Goal: Task Accomplishment & Management: Complete application form

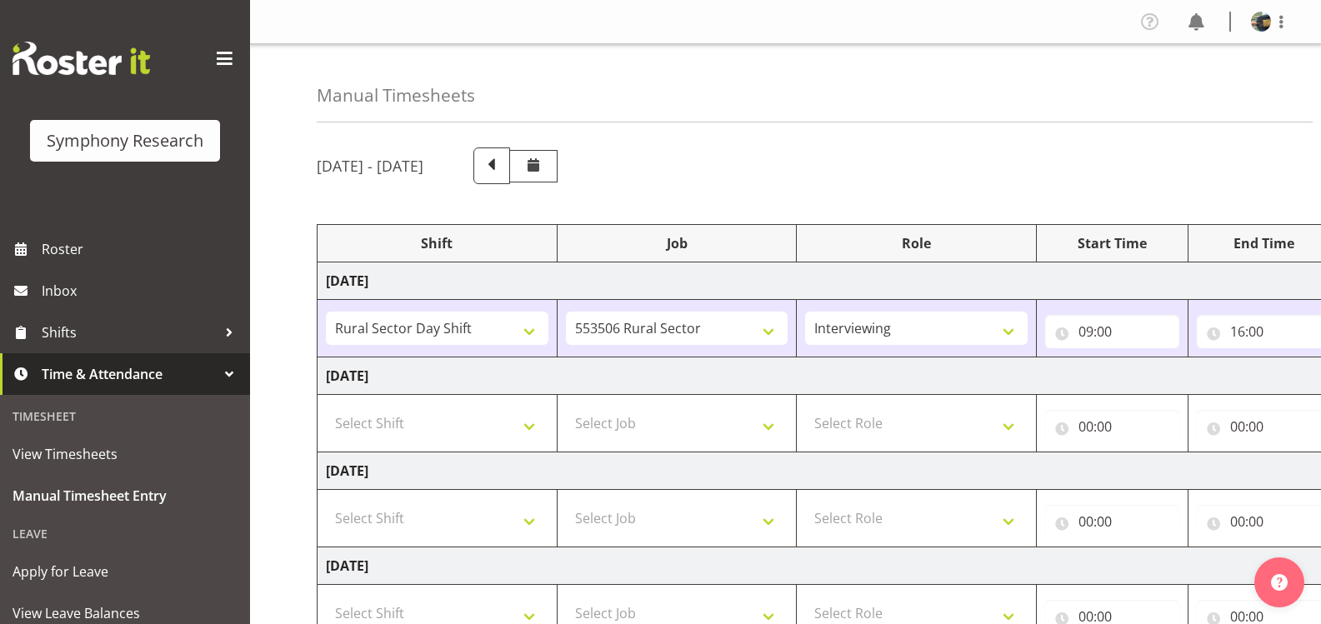
select select "81297"
select select "10587"
select select "47"
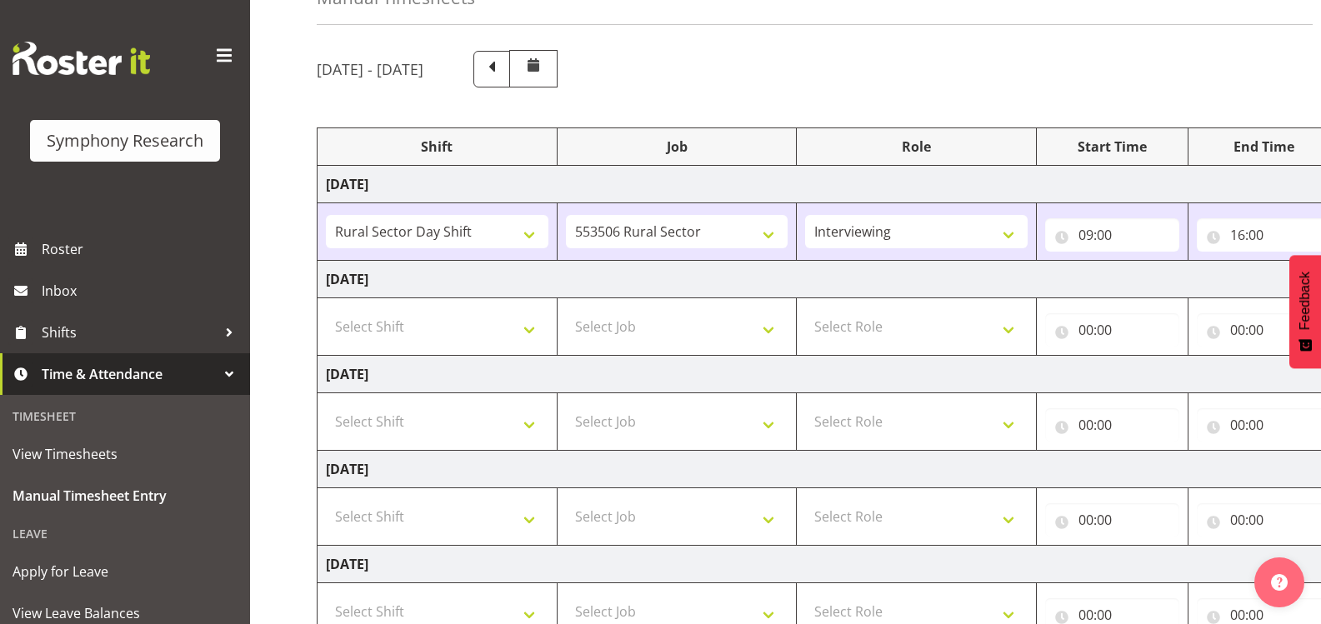
scroll to position [78, 0]
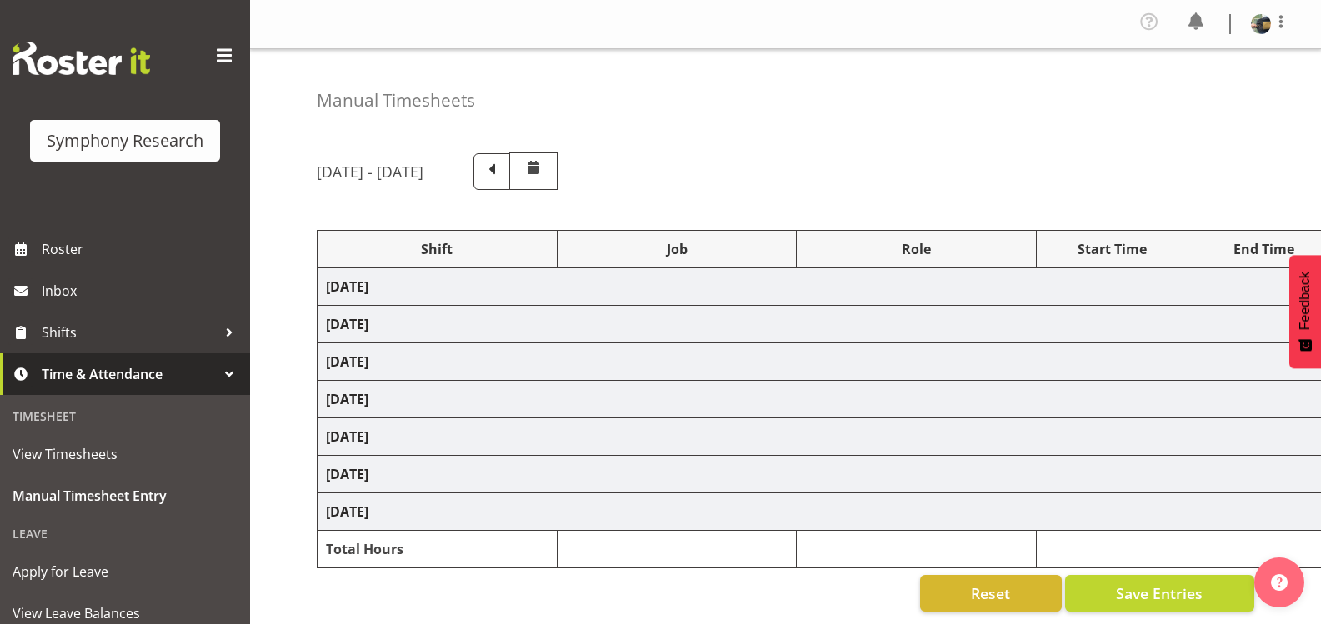
select select "81297"
select select "10587"
select select "47"
select select "81297"
select select "10587"
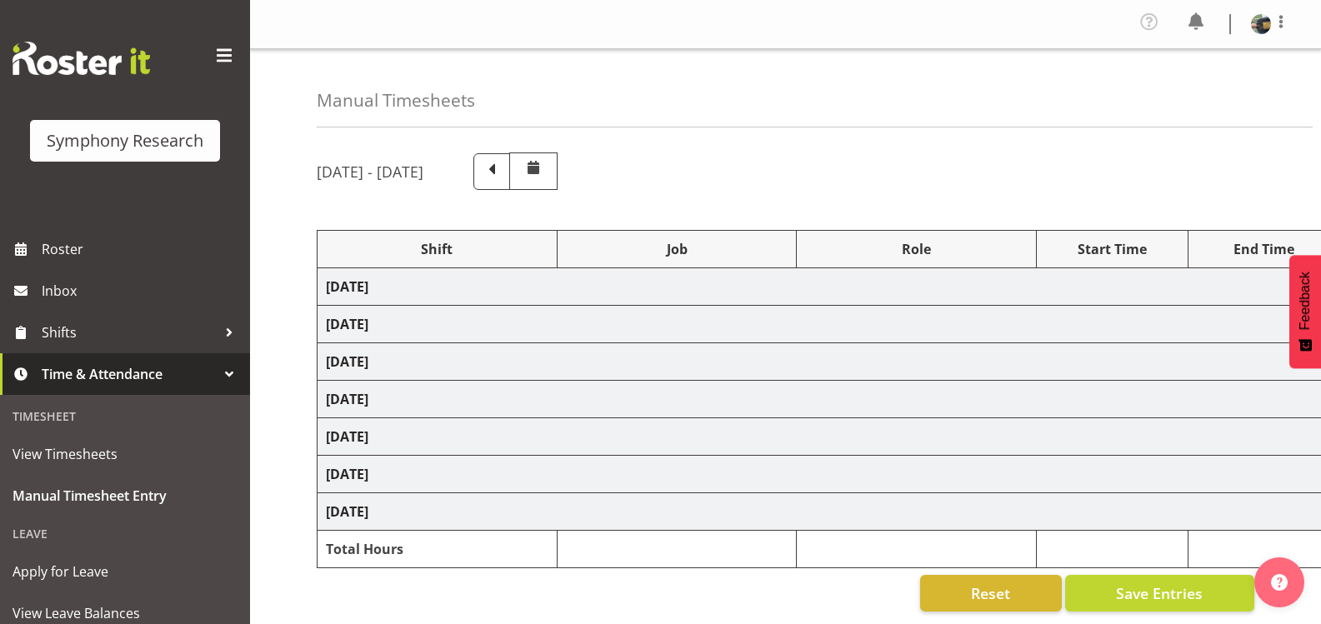
select select "47"
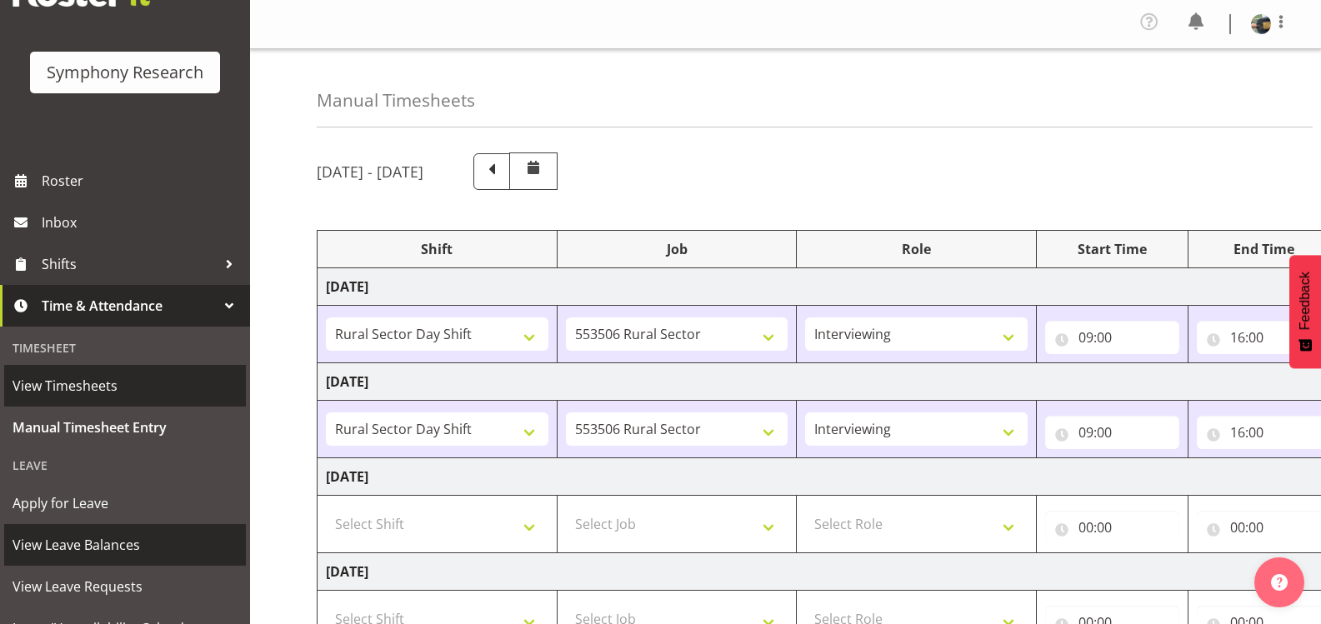
scroll to position [167, 0]
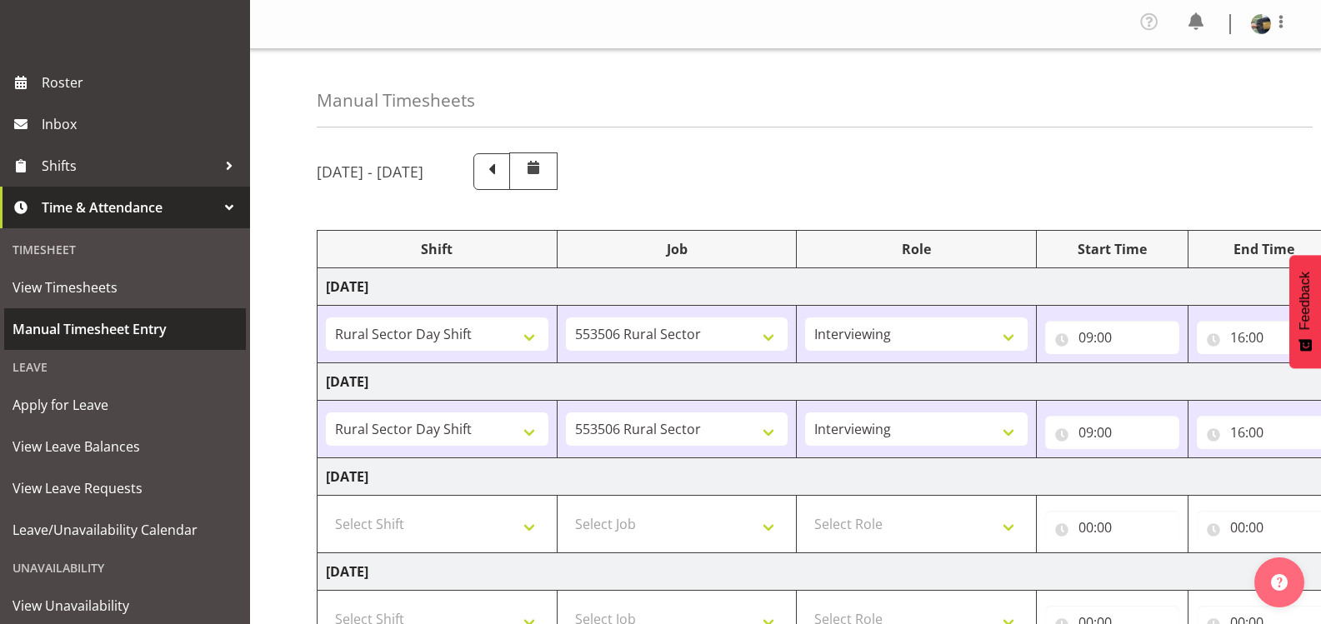
click at [164, 330] on span "Manual Timesheet Entry" at bounding box center [125, 329] width 225 height 25
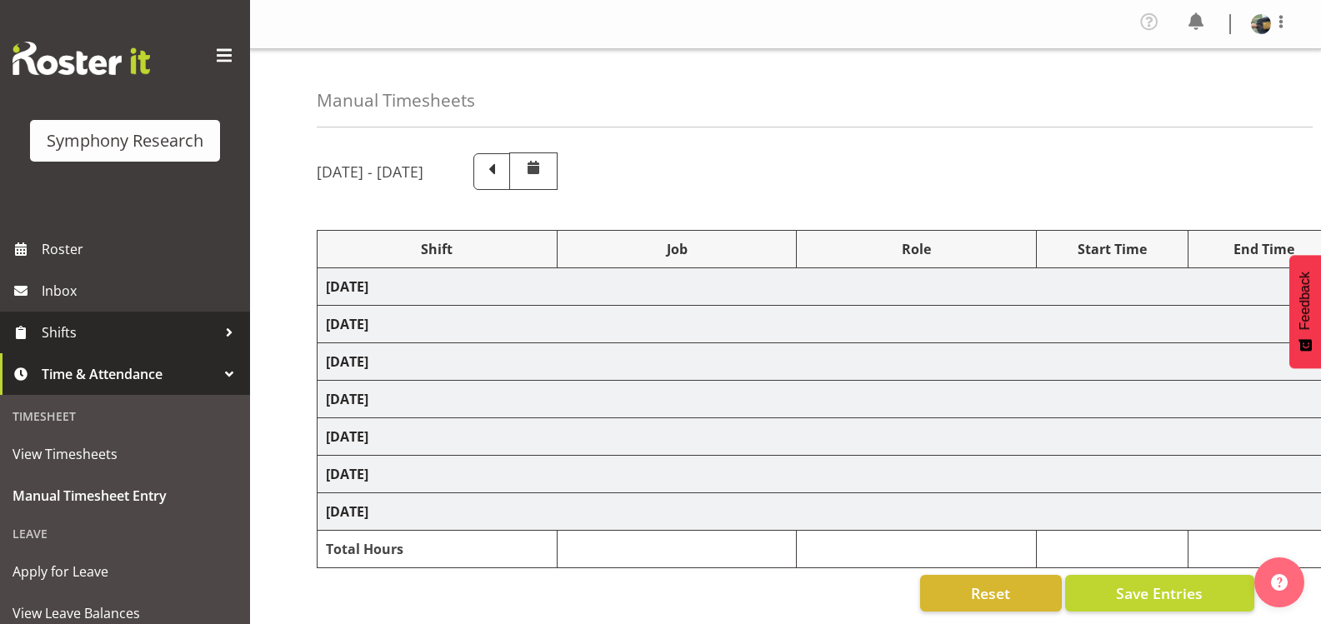
select select "81297"
select select "10587"
select select "47"
select select "81297"
select select "10587"
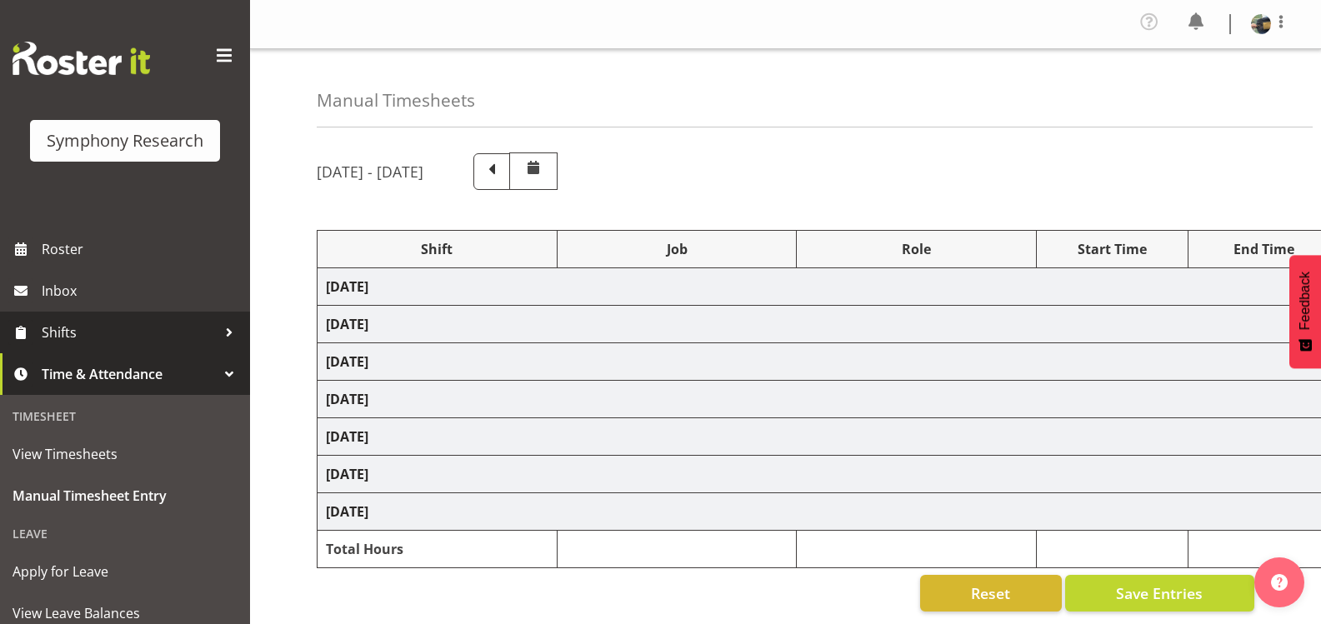
select select "47"
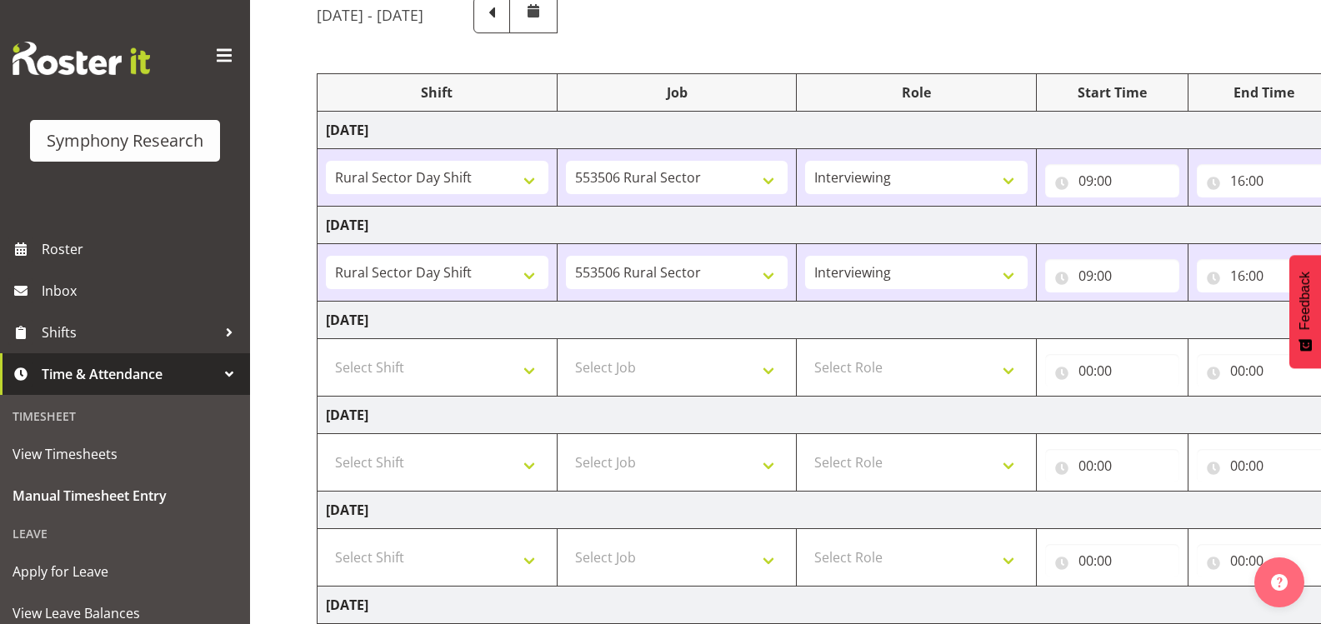
scroll to position [167, 0]
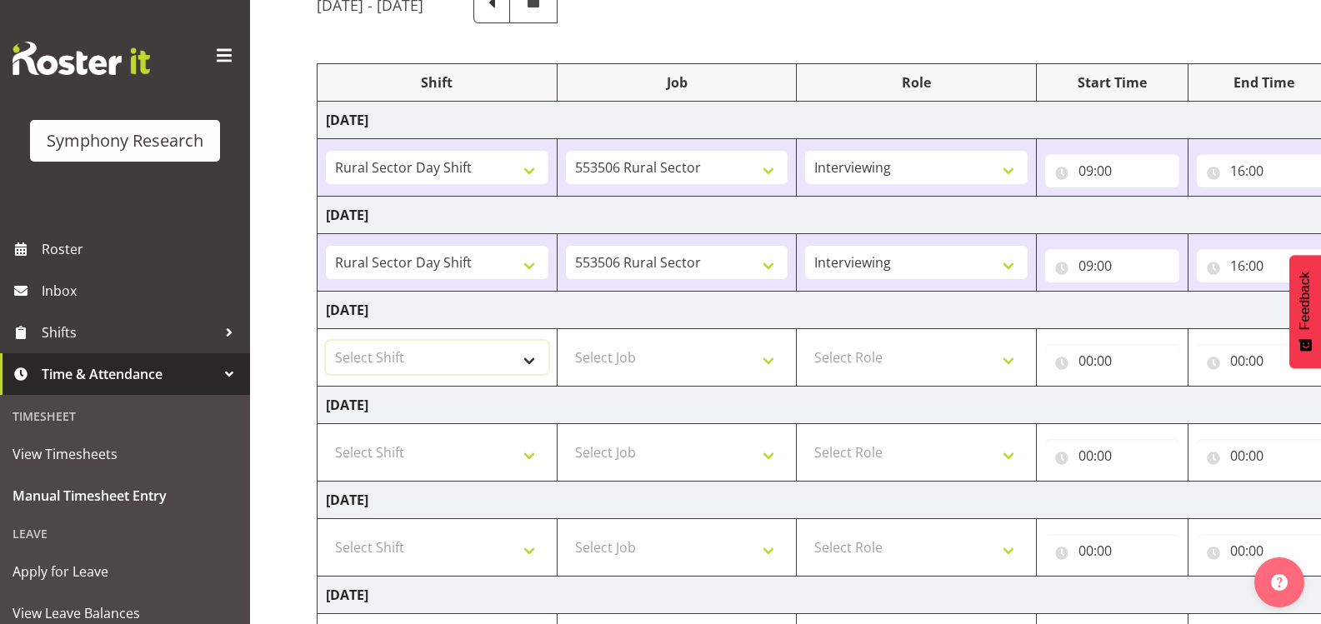
click at [528, 358] on select "Select Shift !!Weekend Residential (Roster IT Shift Label) *Business 9/10am ~ 4…" at bounding box center [437, 357] width 223 height 33
select select "81297"
click at [326, 341] on select "Select Shift !!Weekend Residential (Roster IT Shift Label) *Business 9/10am ~ 4…" at bounding box center [437, 357] width 223 height 33
click at [780, 368] on select "Select Job 550060 IF Admin 553492 World Poll Aus Wave 2 Main 2025 553493 World …" at bounding box center [677, 357] width 223 height 33
select select "10587"
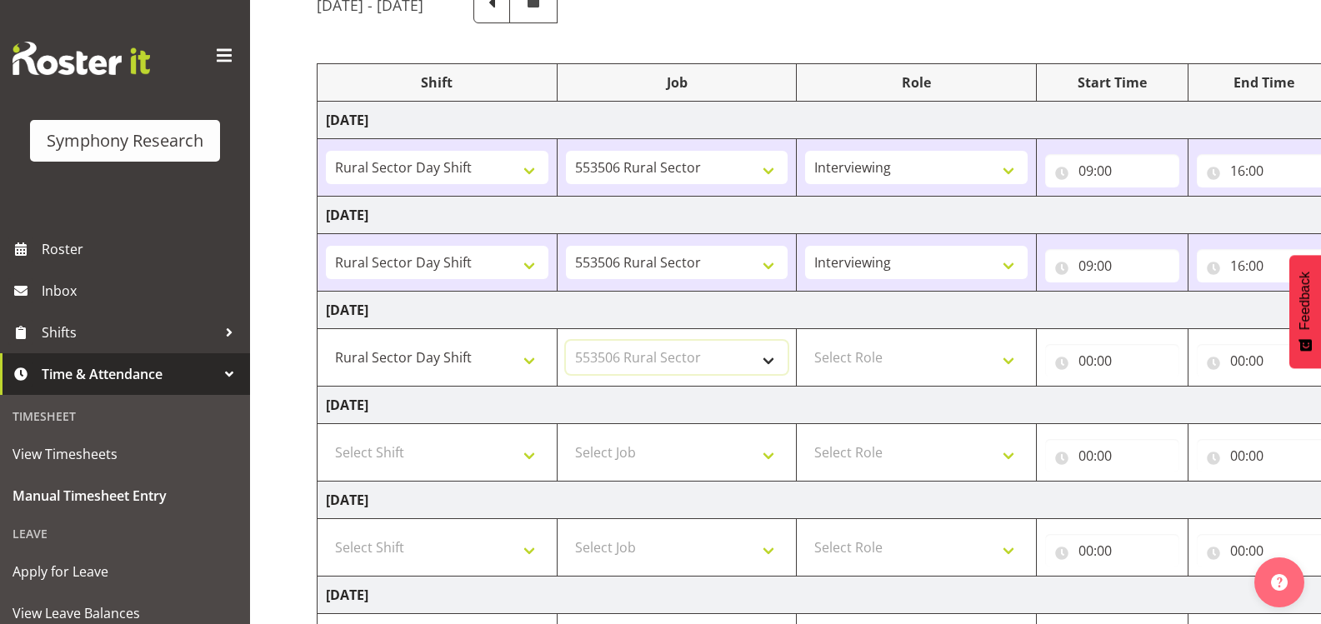
click at [566, 341] on select "Select Job 550060 IF Admin 553492 World Poll Aus Wave 2 Main 2025 553493 World …" at bounding box center [677, 357] width 223 height 33
click at [996, 363] on select "Select Role Briefing Interviewing" at bounding box center [916, 357] width 223 height 33
select select "47"
click at [805, 341] on select "Select Role Briefing Interviewing" at bounding box center [916, 357] width 223 height 33
click at [1083, 361] on input "00:00" at bounding box center [1112, 360] width 134 height 33
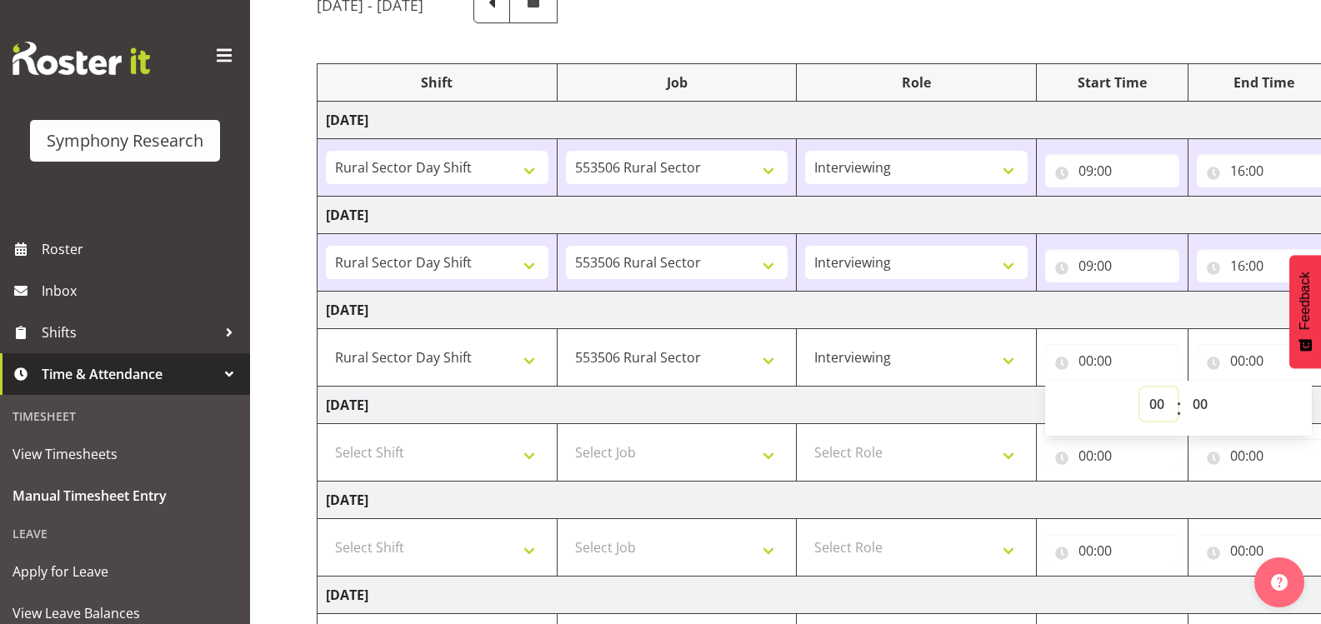
click at [1158, 391] on select "00 01 02 03 04 05 06 07 08 09 10 11 12 13 14 15 16 17 18 19 20 21 22 23" at bounding box center [1160, 404] width 38 height 33
select select "9"
click at [1141, 388] on select "00 01 02 03 04 05 06 07 08 09 10 11 12 13 14 15 16 17 18 19 20 21 22 23" at bounding box center [1160, 404] width 38 height 33
type input "09:00"
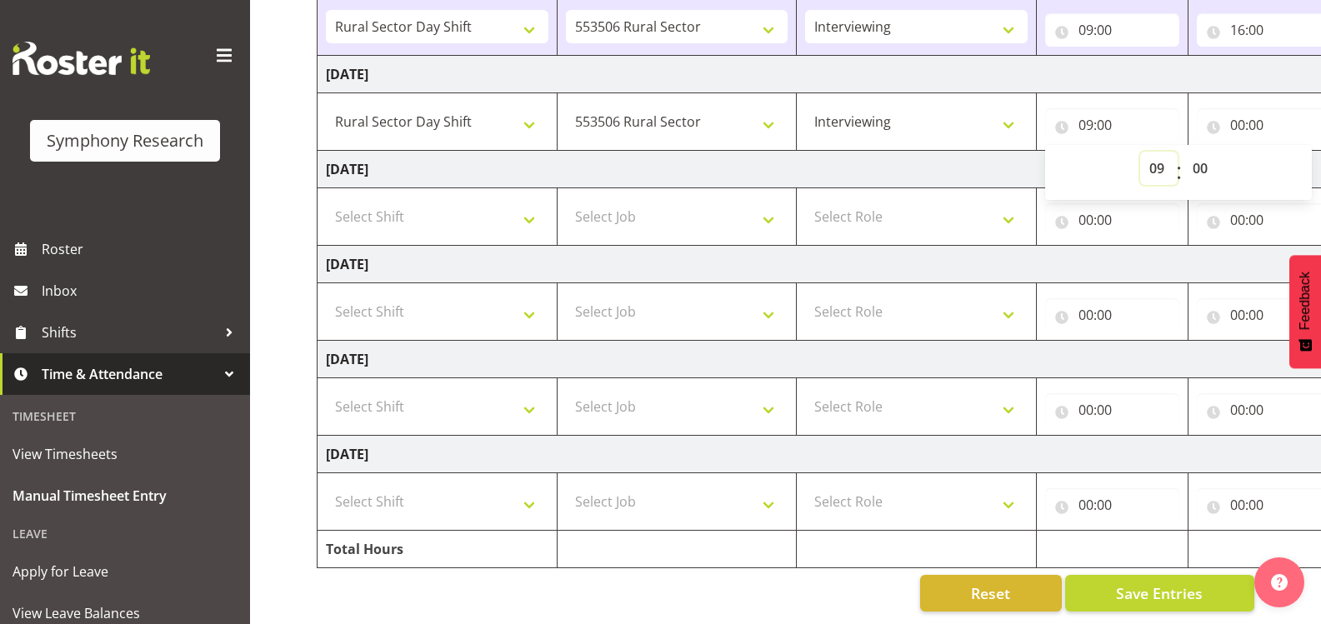
scroll to position [0, 163]
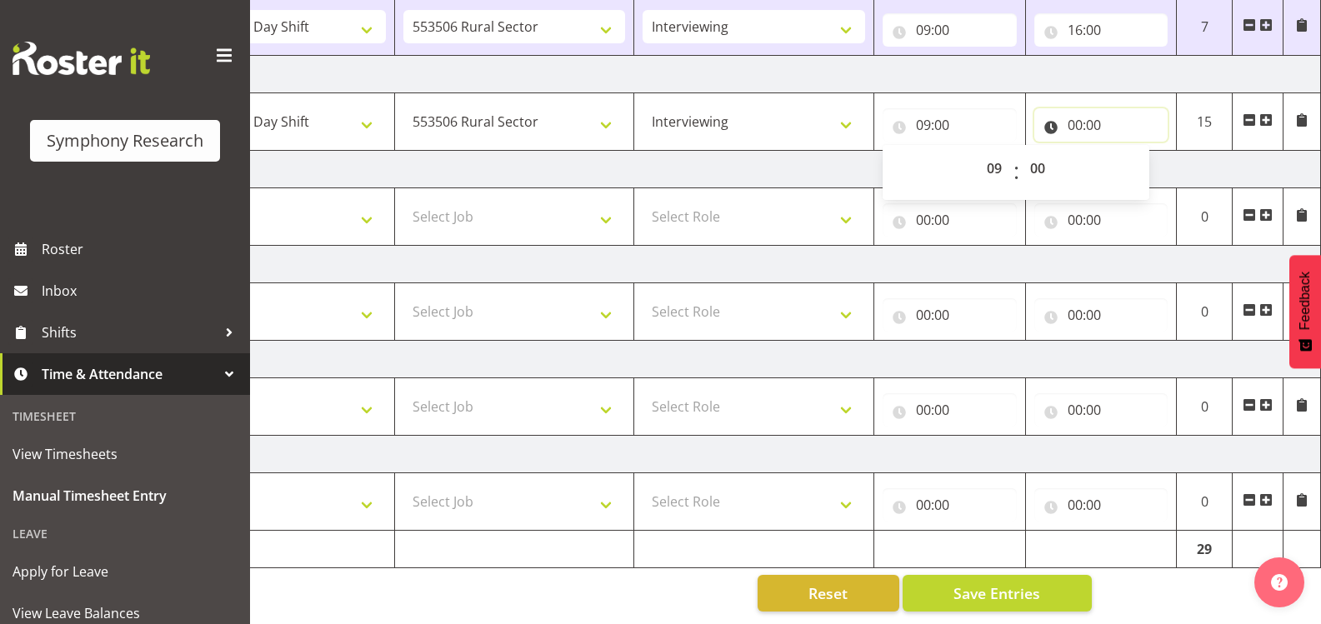
click at [1064, 113] on input "00:00" at bounding box center [1102, 124] width 134 height 33
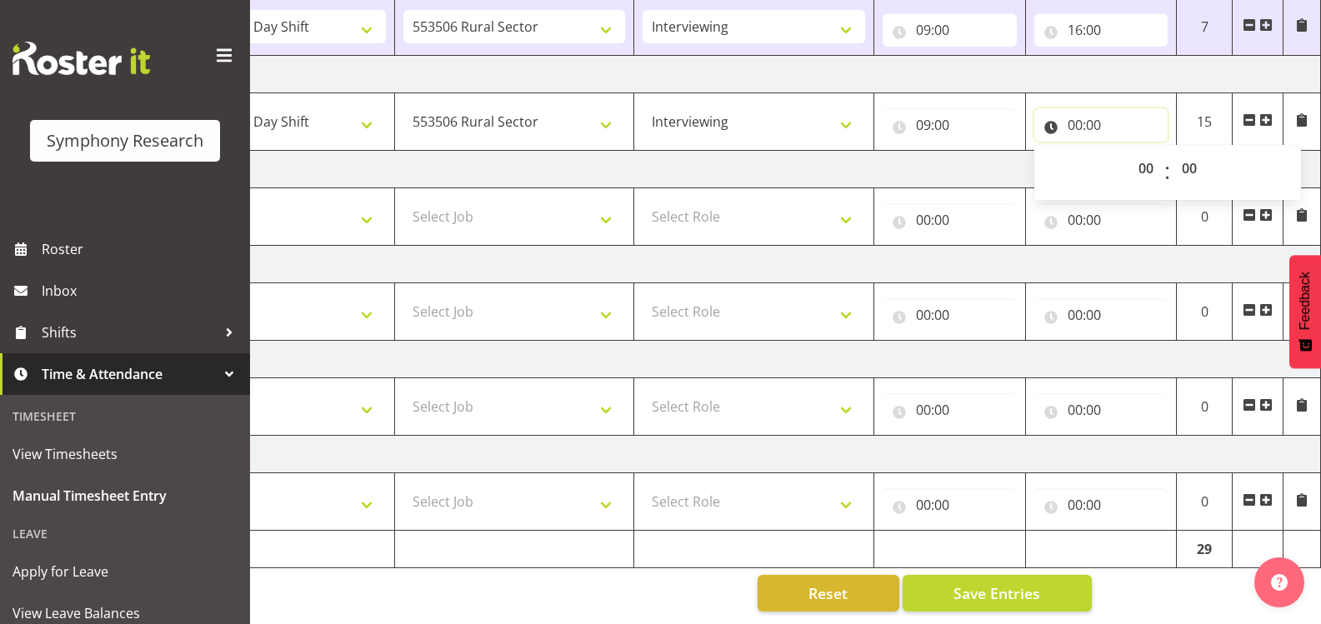
click at [1079, 108] on input "00:00" at bounding box center [1102, 124] width 134 height 33
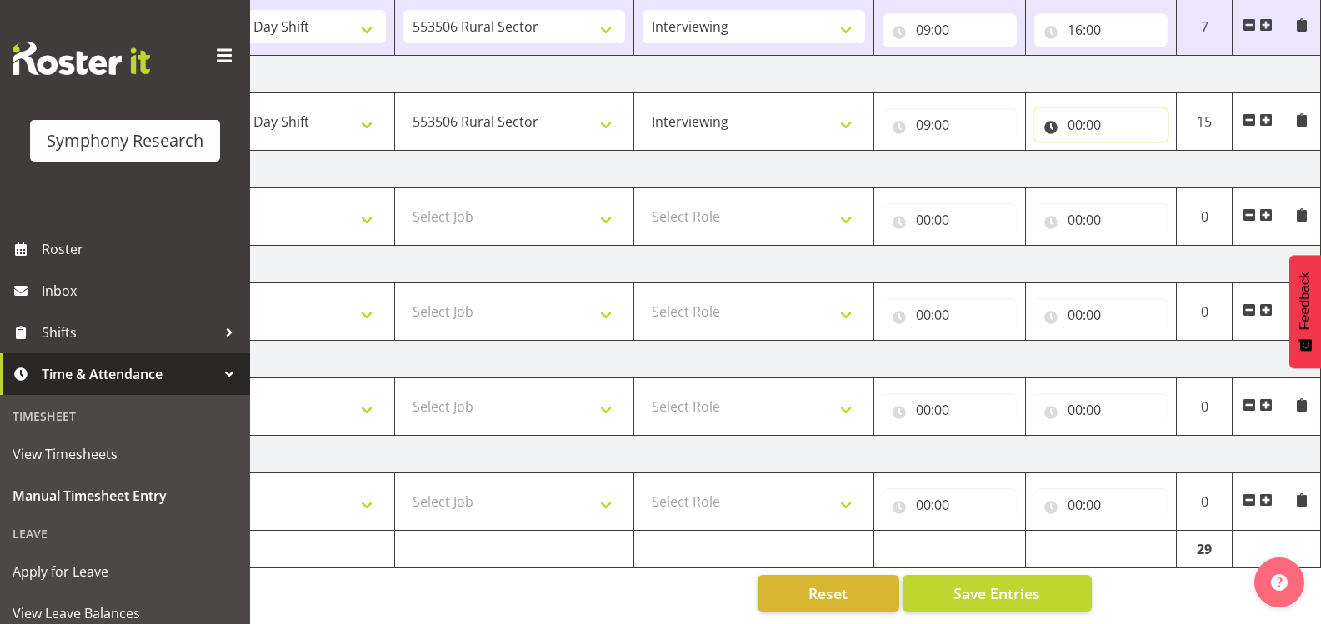
click at [1079, 108] on input "00:00" at bounding box center [1102, 124] width 134 height 33
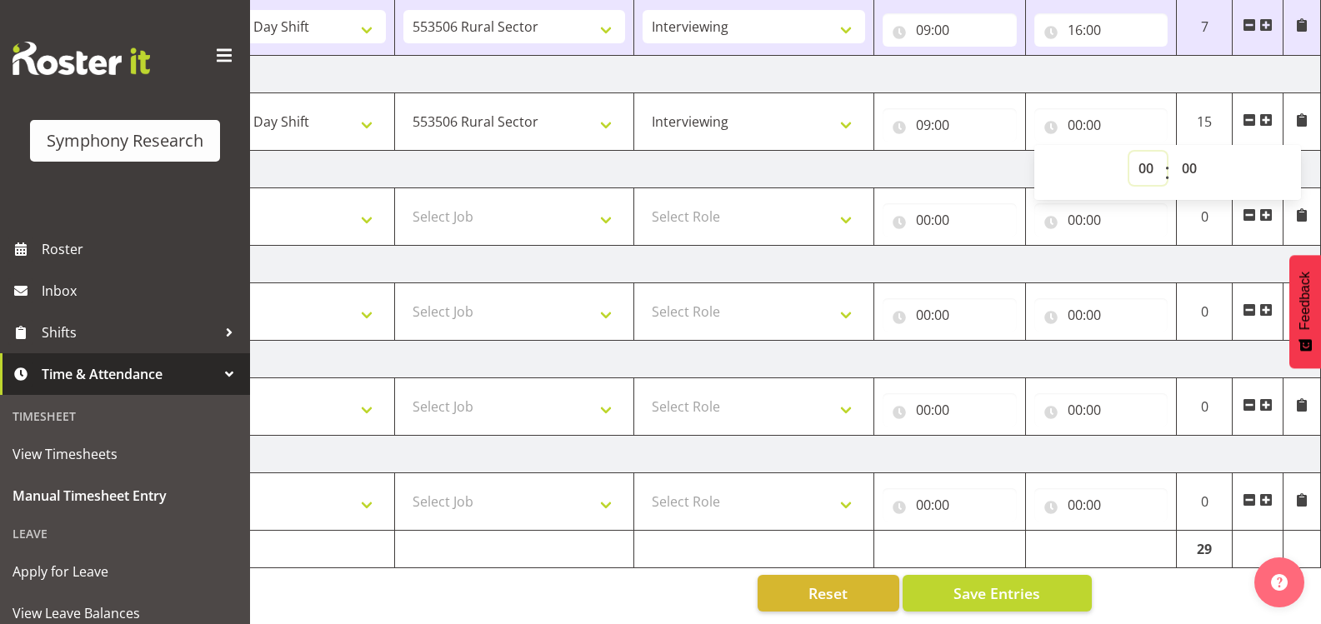
click at [1139, 152] on select "00 01 02 03 04 05 06 07 08 09 10 11 12 13 14 15 16 17 18 19 20 21 22 23" at bounding box center [1149, 168] width 38 height 33
select select "16"
click at [1130, 152] on select "00 01 02 03 04 05 06 07 08 09 10 11 12 13 14 15 16 17 18 19 20 21 22 23" at bounding box center [1149, 168] width 38 height 33
type input "16:00"
click at [991, 587] on span "Save Entries" at bounding box center [997, 594] width 87 height 22
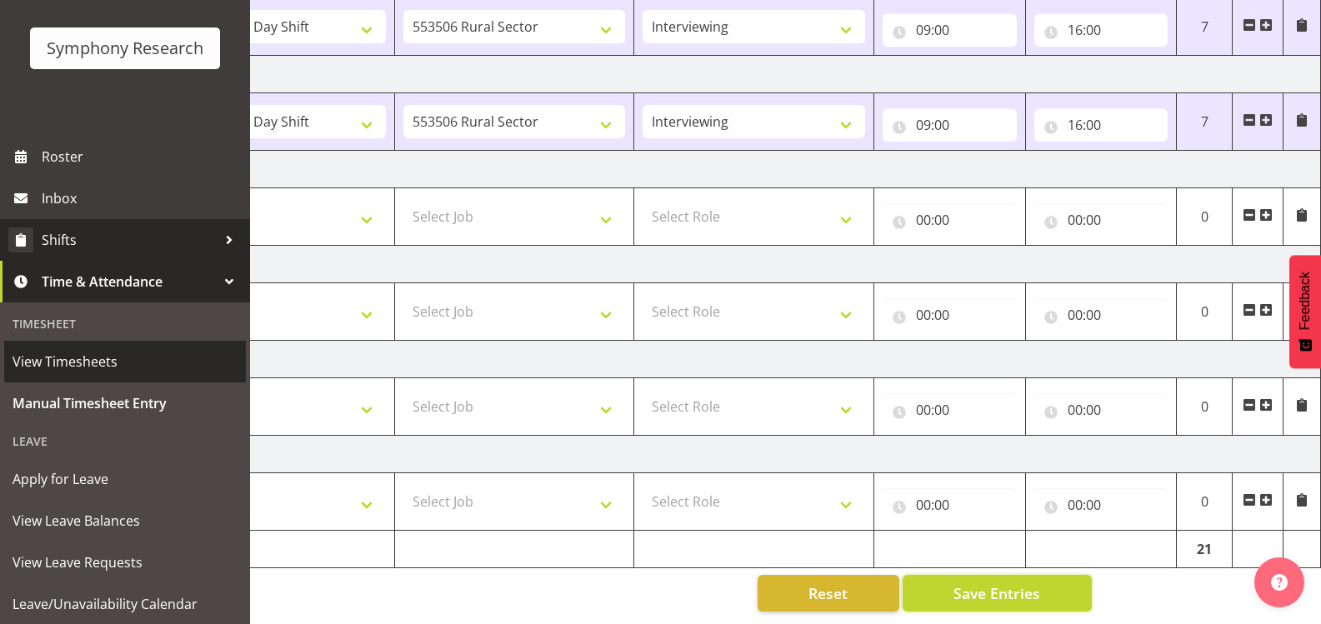
scroll to position [90, 0]
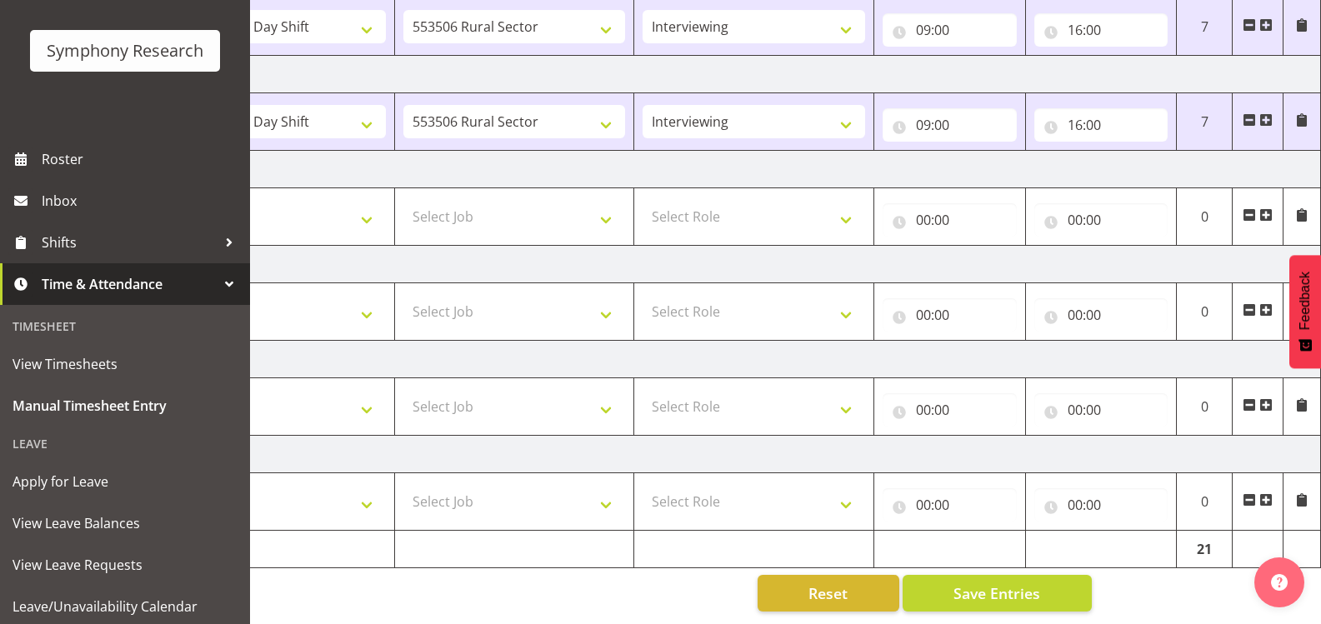
click at [217, 288] on div at bounding box center [229, 284] width 25 height 25
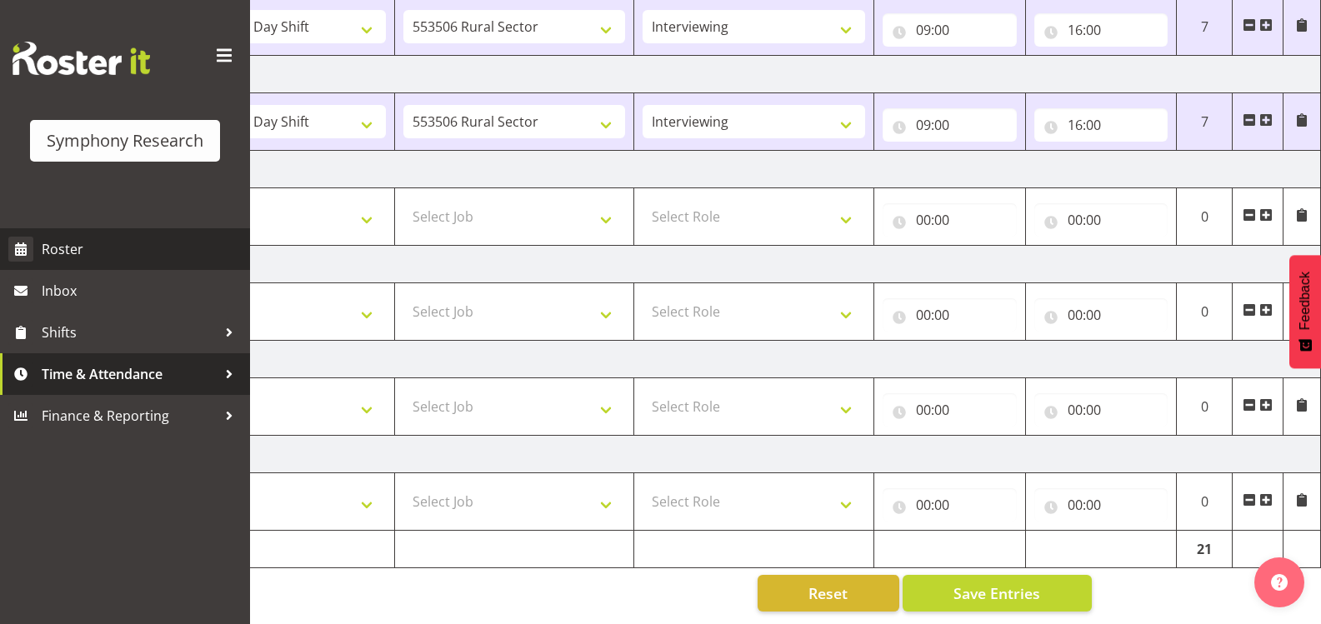
scroll to position [0, 0]
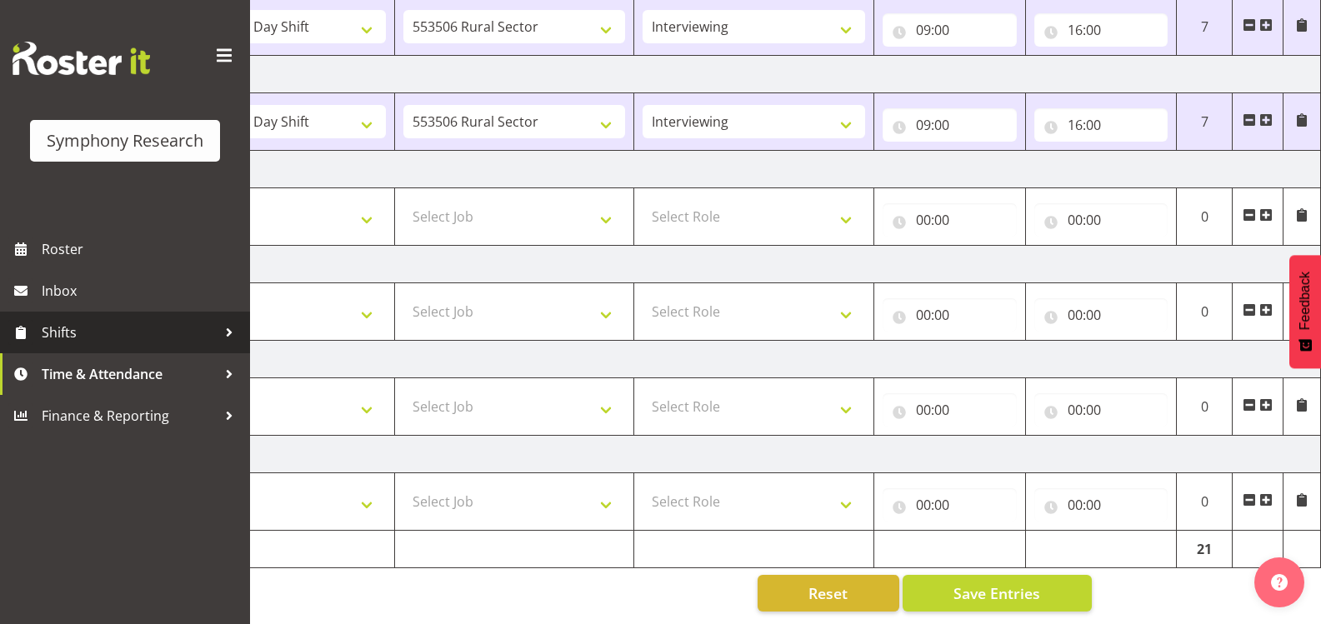
click at [223, 325] on div at bounding box center [229, 332] width 25 height 25
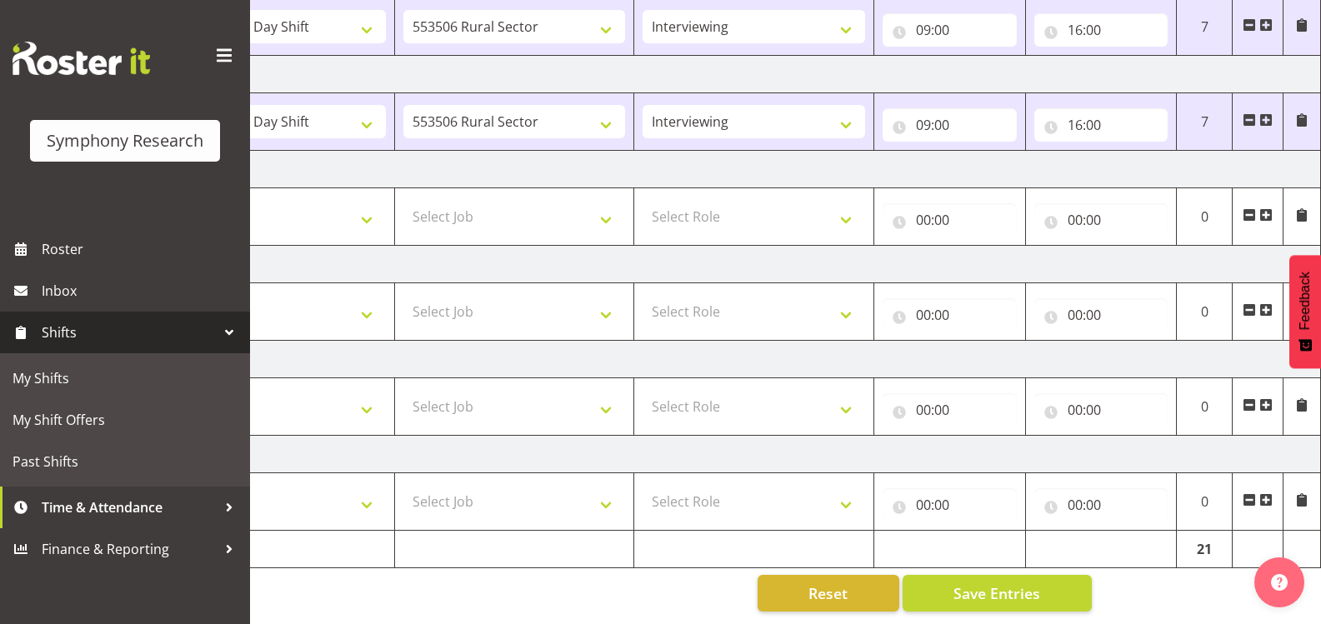
click at [222, 328] on div at bounding box center [229, 332] width 25 height 25
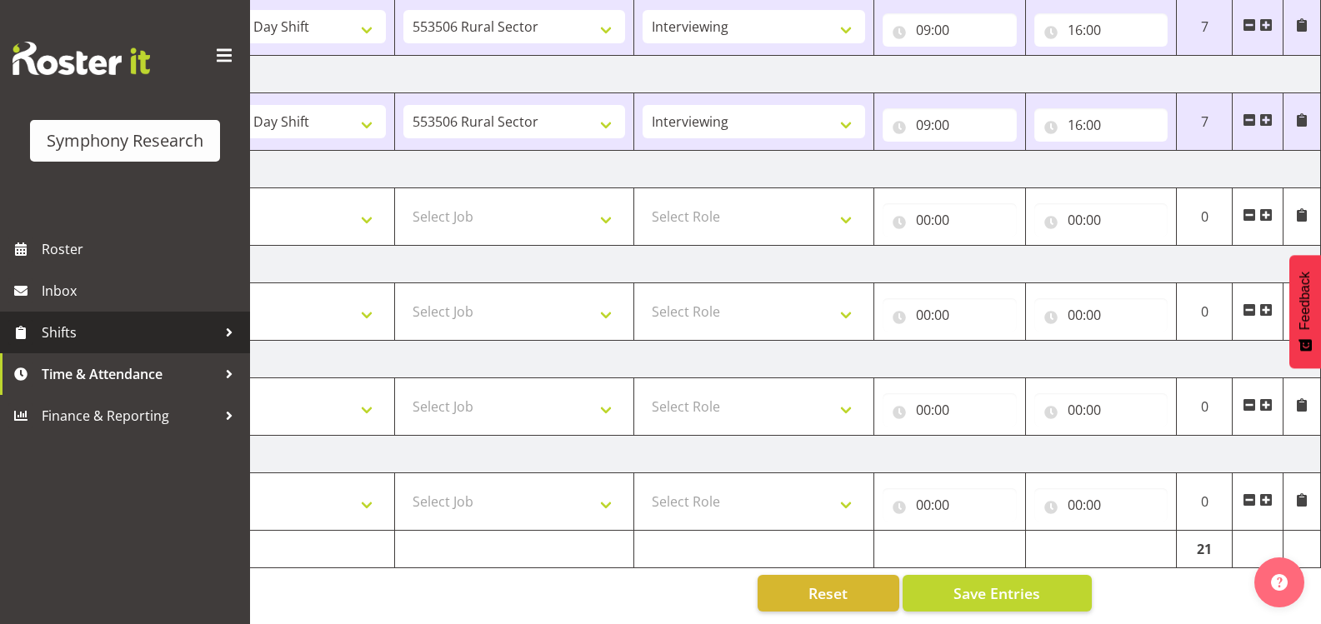
click at [222, 328] on div at bounding box center [229, 332] width 25 height 25
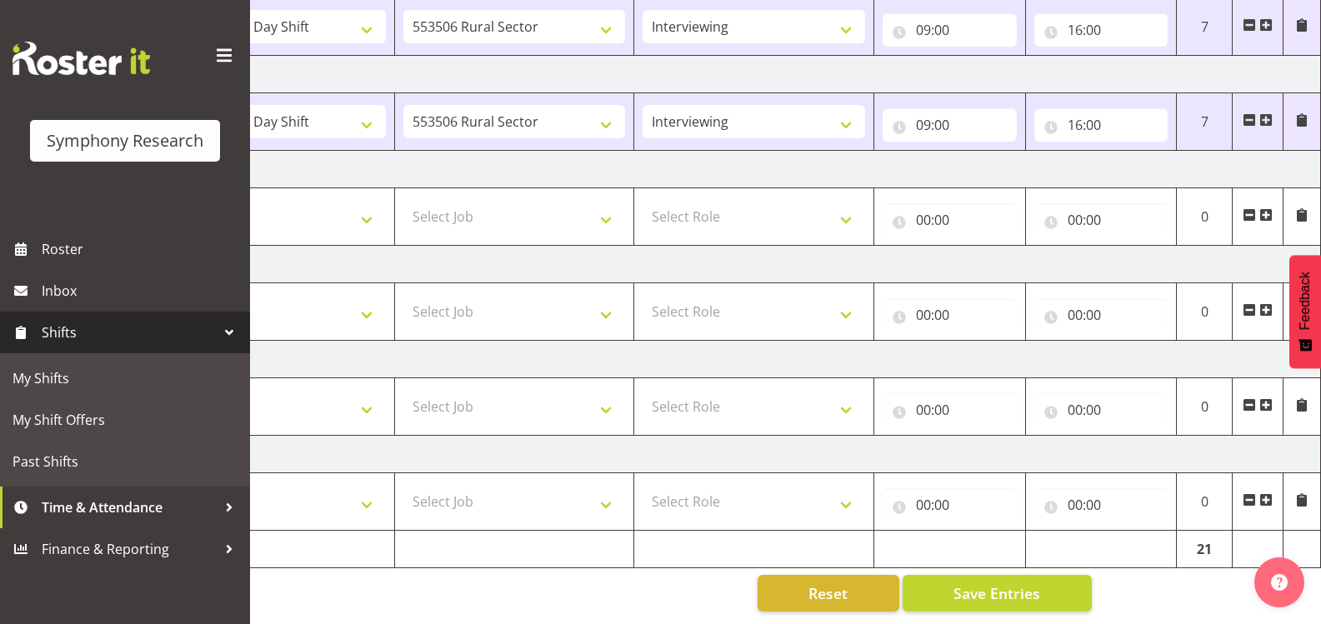
click at [222, 328] on div at bounding box center [229, 332] width 25 height 25
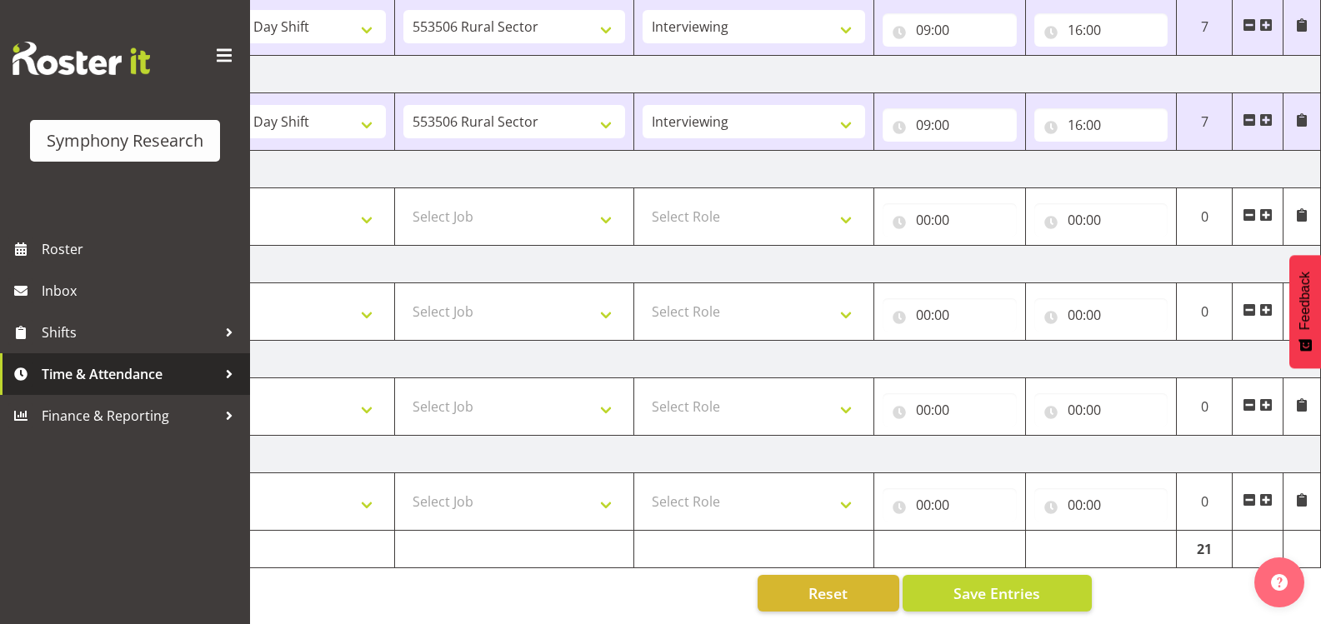
click at [220, 375] on div at bounding box center [229, 374] width 25 height 25
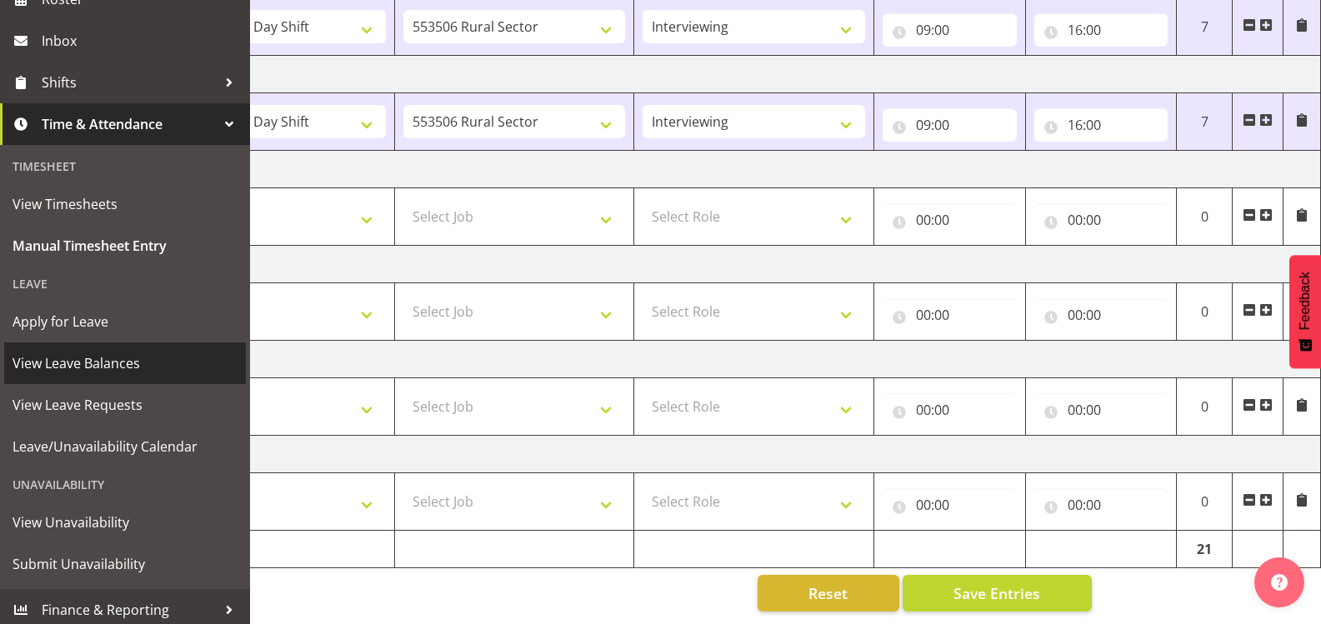
scroll to position [257, 0]
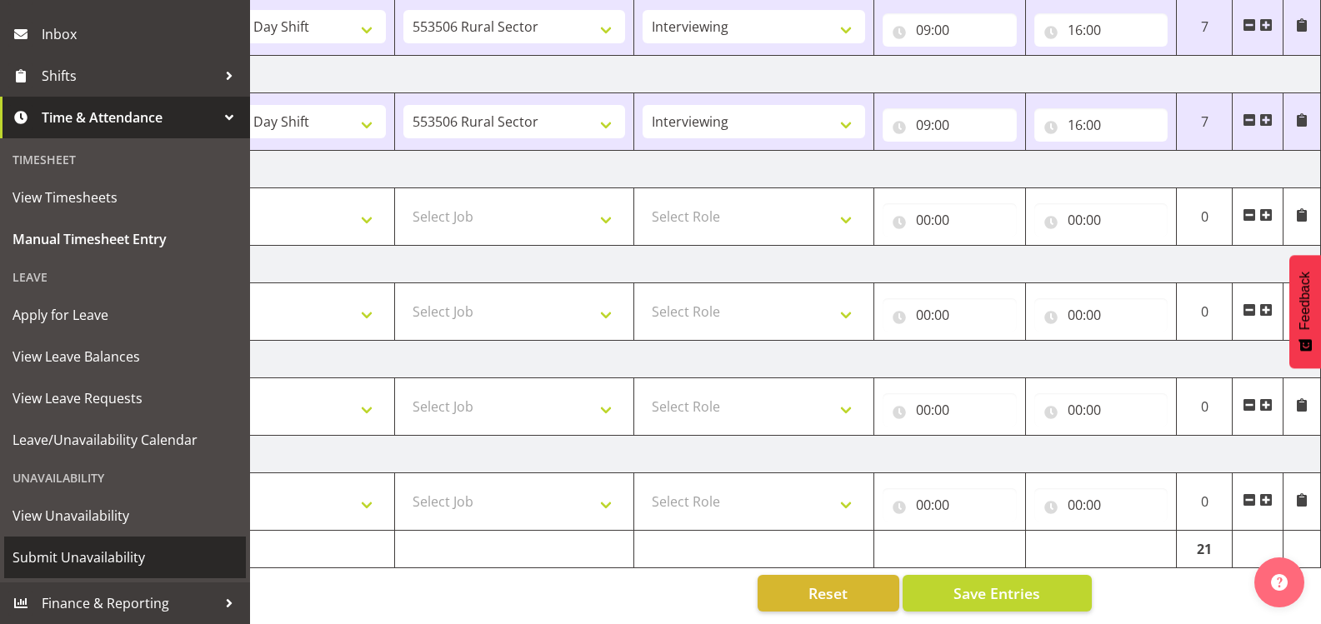
click at [113, 560] on span "Submit Unavailability" at bounding box center [125, 557] width 225 height 25
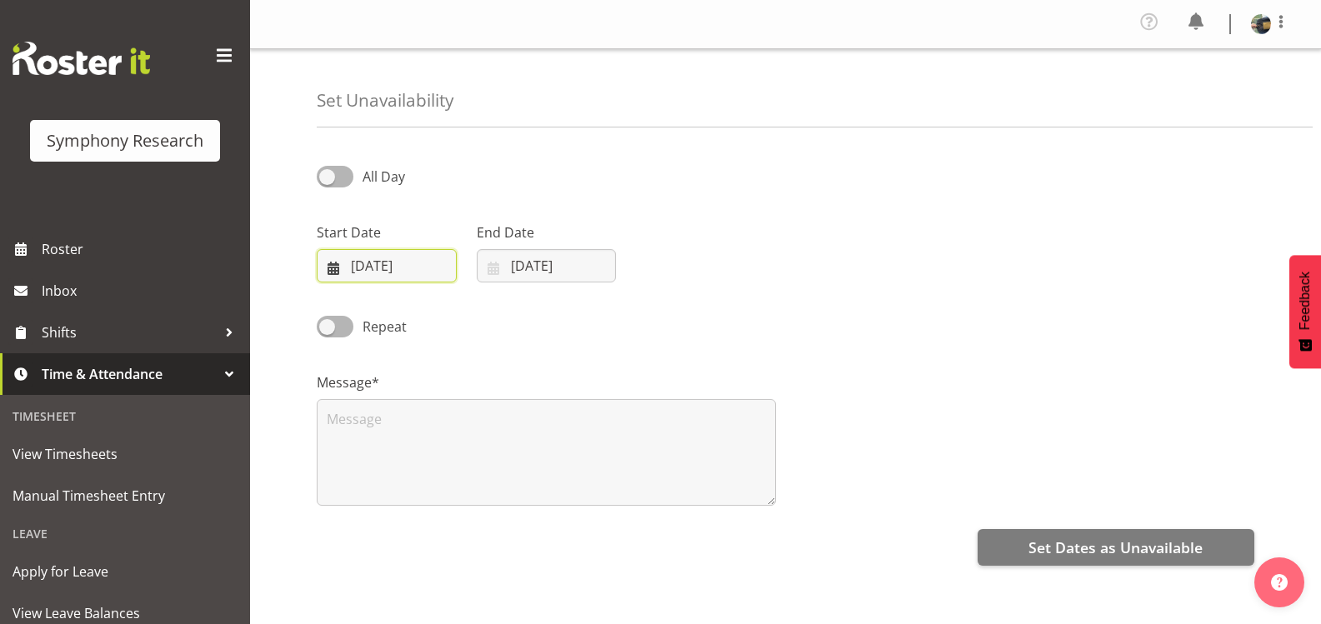
click at [421, 271] on input "10/09/2025" at bounding box center [387, 265] width 140 height 33
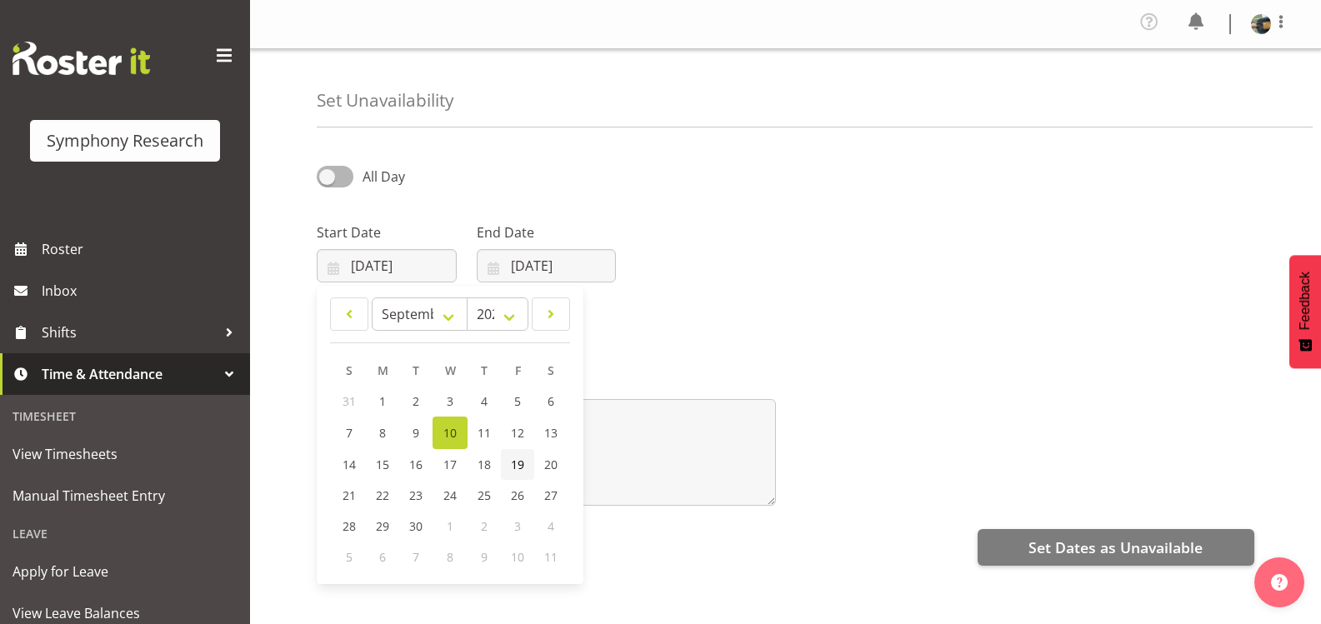
click at [521, 464] on span "19" at bounding box center [517, 465] width 13 height 16
type input "19/09/2025"
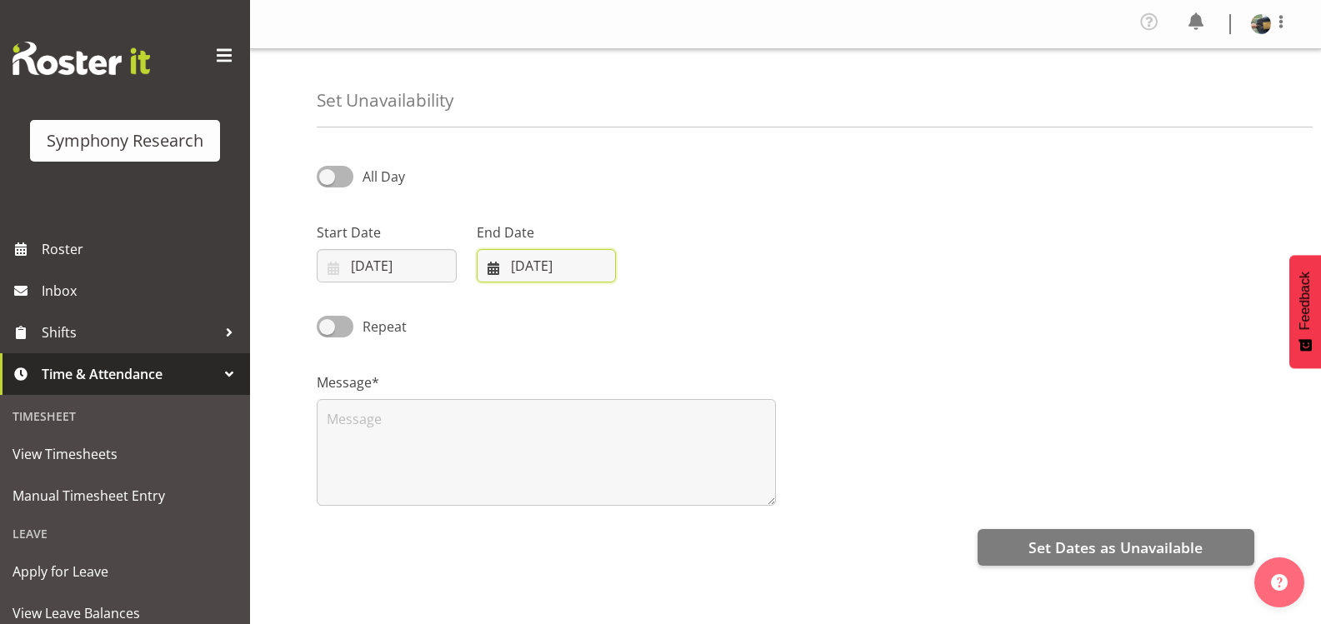
click at [579, 269] on input "10/09/2025" at bounding box center [547, 265] width 140 height 33
click at [509, 494] on span "21" at bounding box center [509, 496] width 13 height 16
type input "21/09/2025"
click at [336, 181] on span at bounding box center [335, 176] width 37 height 21
click at [328, 181] on input "All Day" at bounding box center [322, 176] width 11 height 11
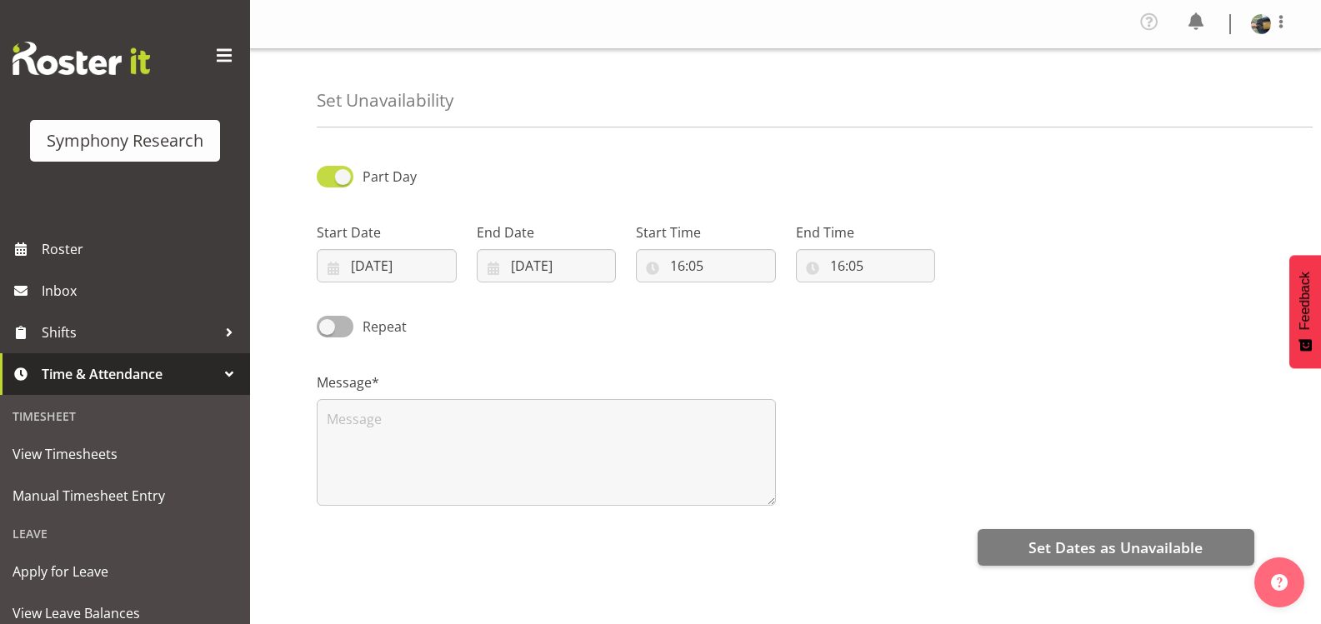
click at [336, 181] on span at bounding box center [335, 176] width 37 height 21
click at [328, 181] on input "Part Day" at bounding box center [322, 176] width 11 height 11
checkbox input "false"
click at [348, 333] on span at bounding box center [335, 326] width 37 height 21
click at [328, 332] on input "Repeat" at bounding box center [322, 326] width 11 height 11
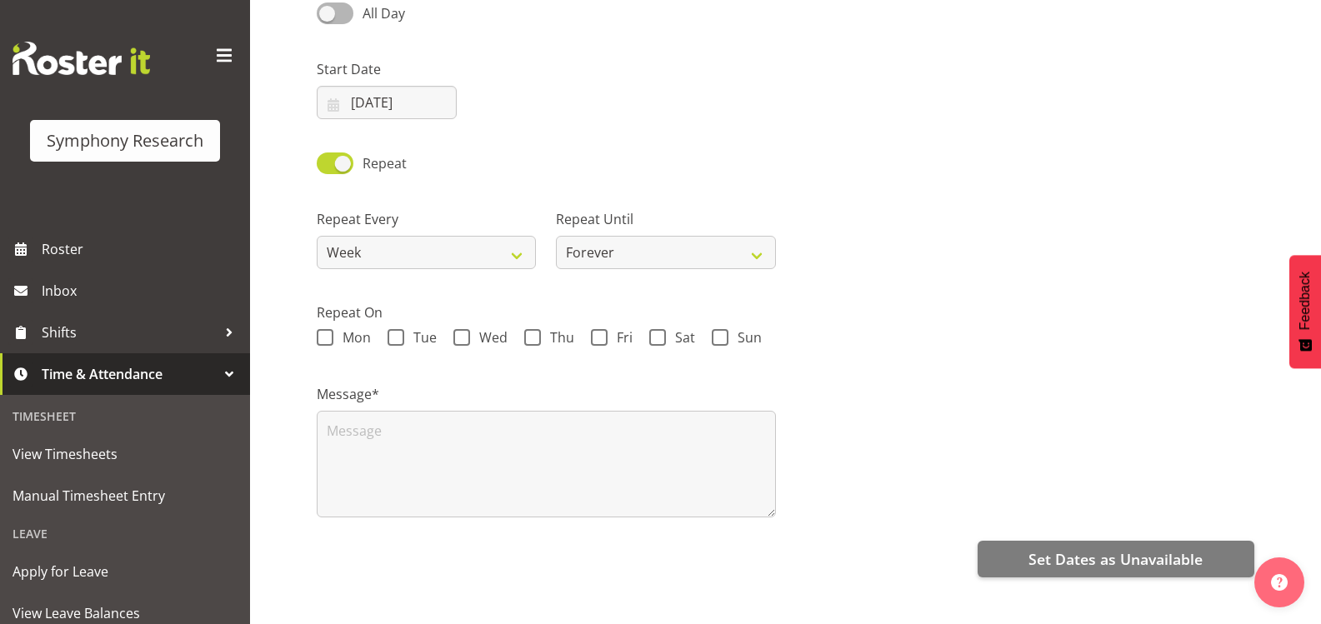
scroll to position [167, 0]
click at [340, 163] on span at bounding box center [335, 159] width 37 height 21
click at [328, 163] on input "Repeat" at bounding box center [322, 159] width 11 height 11
checkbox input "false"
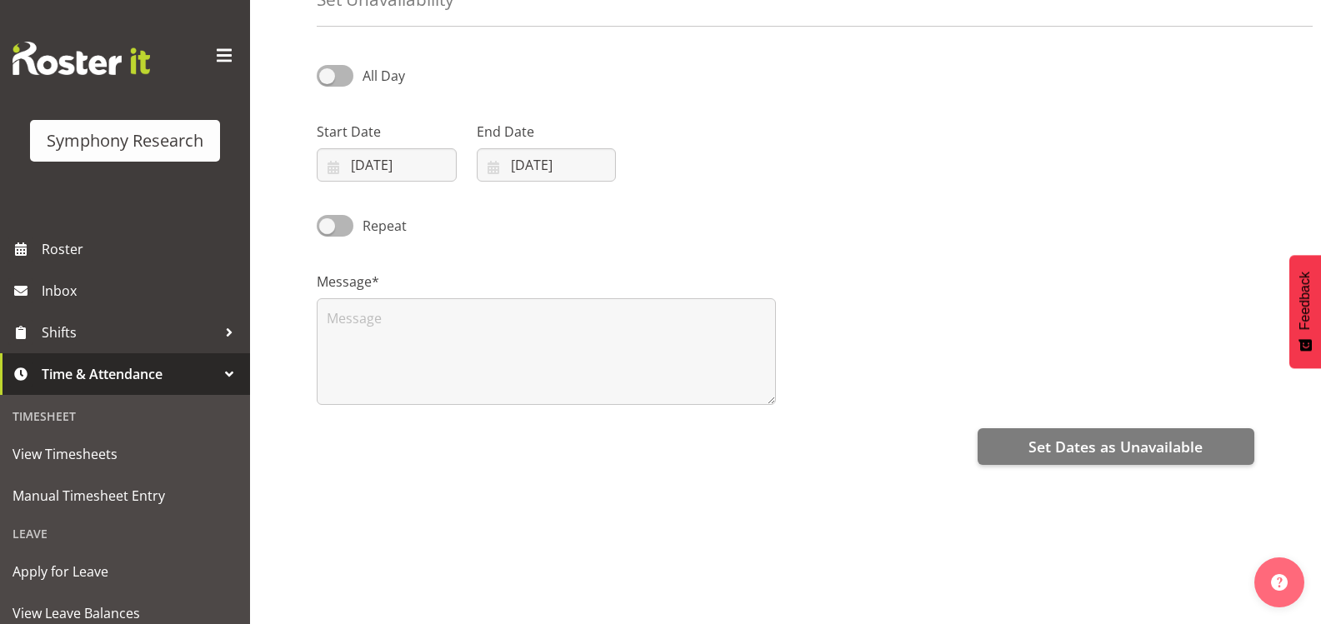
scroll to position [0, 0]
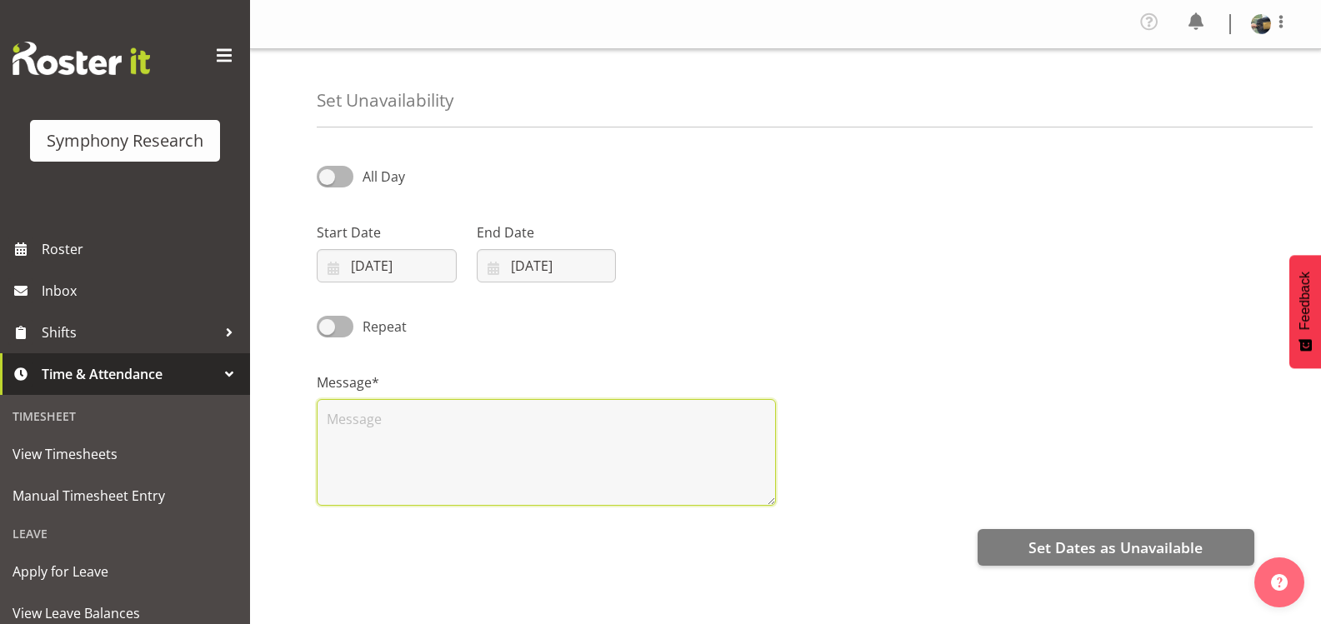
click at [376, 432] on textarea at bounding box center [546, 452] width 459 height 107
type textarea "Once again, Friday until Sunday.. so those three days, the 19th, 20th and 21st.…"
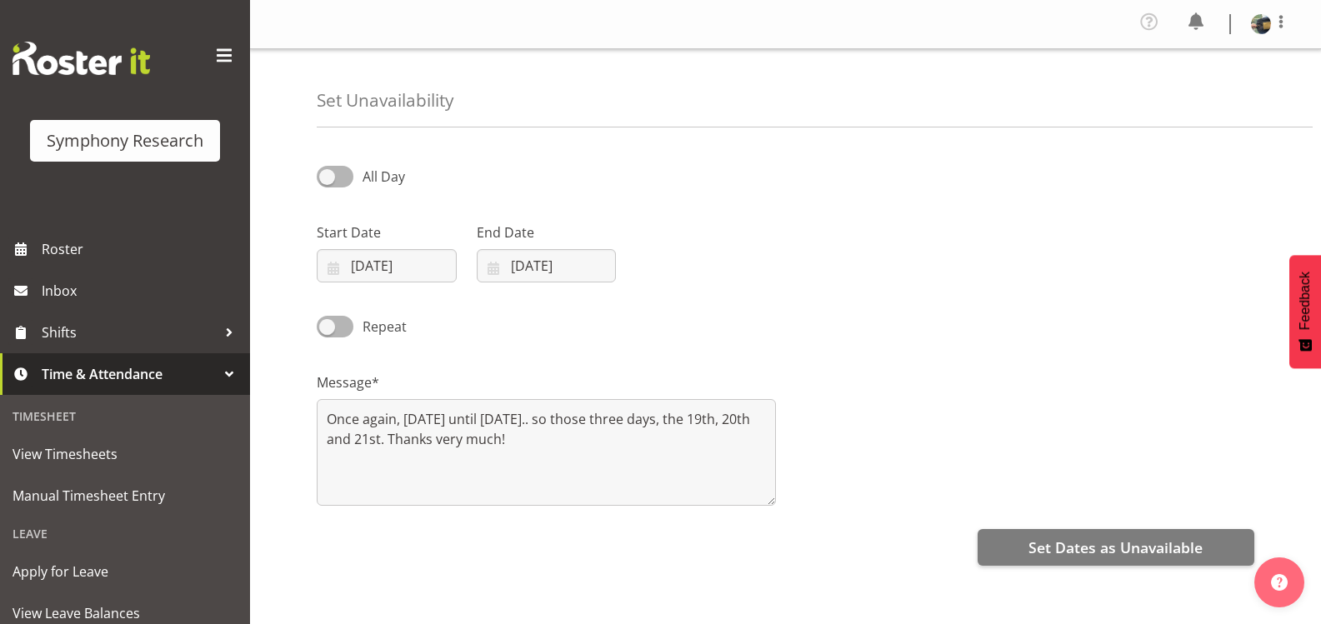
click at [509, 332] on div "Repeat" at bounding box center [426, 327] width 219 height 23
click at [342, 187] on span at bounding box center [335, 176] width 37 height 21
click at [328, 182] on input "All Day" at bounding box center [322, 176] width 11 height 11
click at [342, 187] on span at bounding box center [335, 176] width 37 height 21
click at [328, 182] on input "Part Day" at bounding box center [322, 176] width 11 height 11
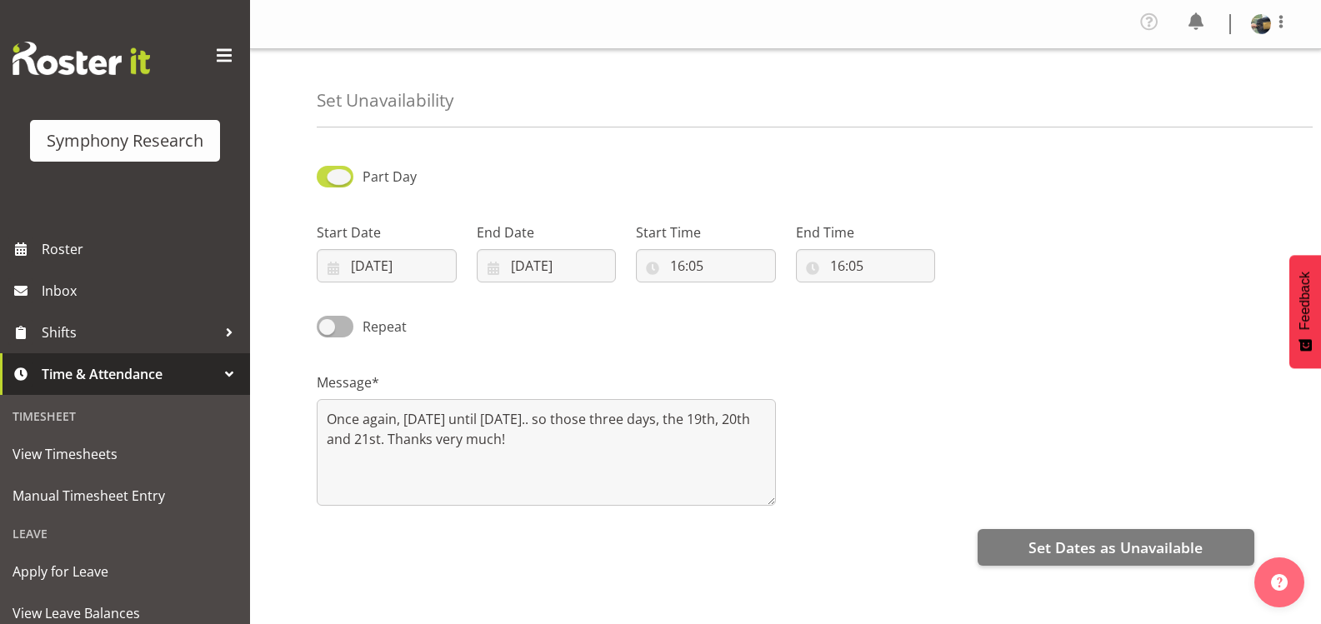
checkbox input "false"
click at [340, 335] on span at bounding box center [335, 326] width 37 height 21
click at [328, 332] on input "Repeat" at bounding box center [322, 326] width 11 height 11
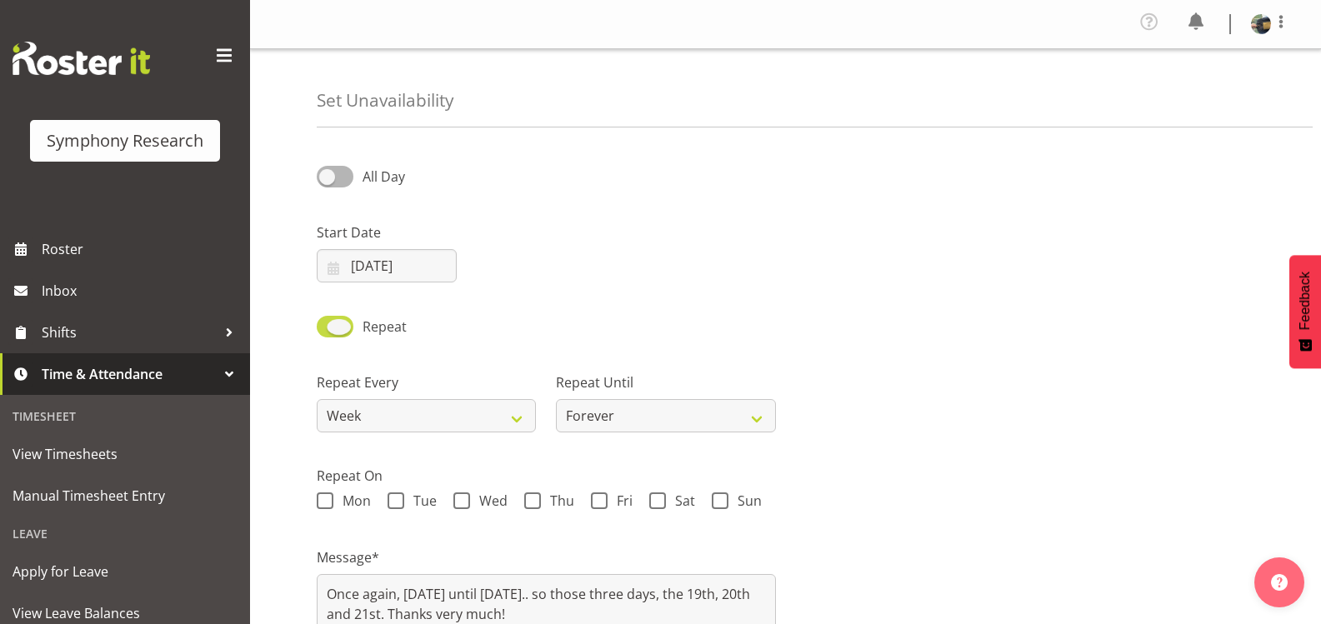
click at [340, 335] on span at bounding box center [335, 326] width 37 height 21
click at [328, 332] on input "Repeat" at bounding box center [322, 326] width 11 height 11
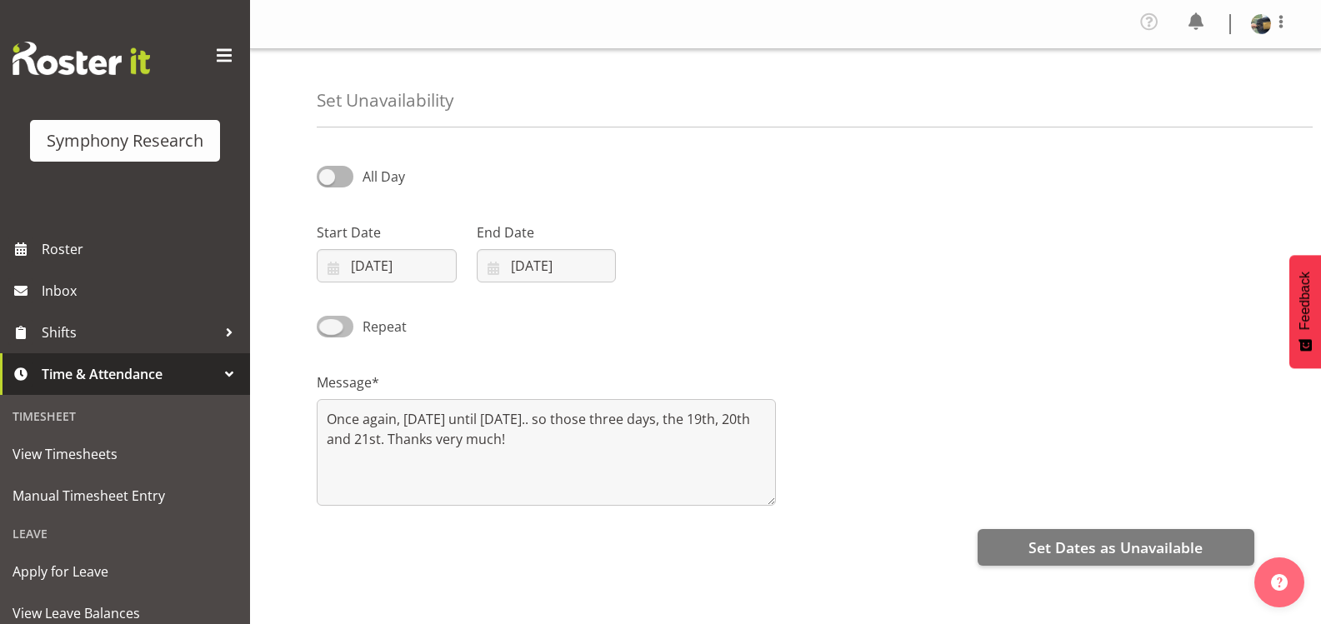
click at [340, 335] on span at bounding box center [335, 326] width 37 height 21
click at [328, 332] on input "Repeat" at bounding box center [322, 326] width 11 height 11
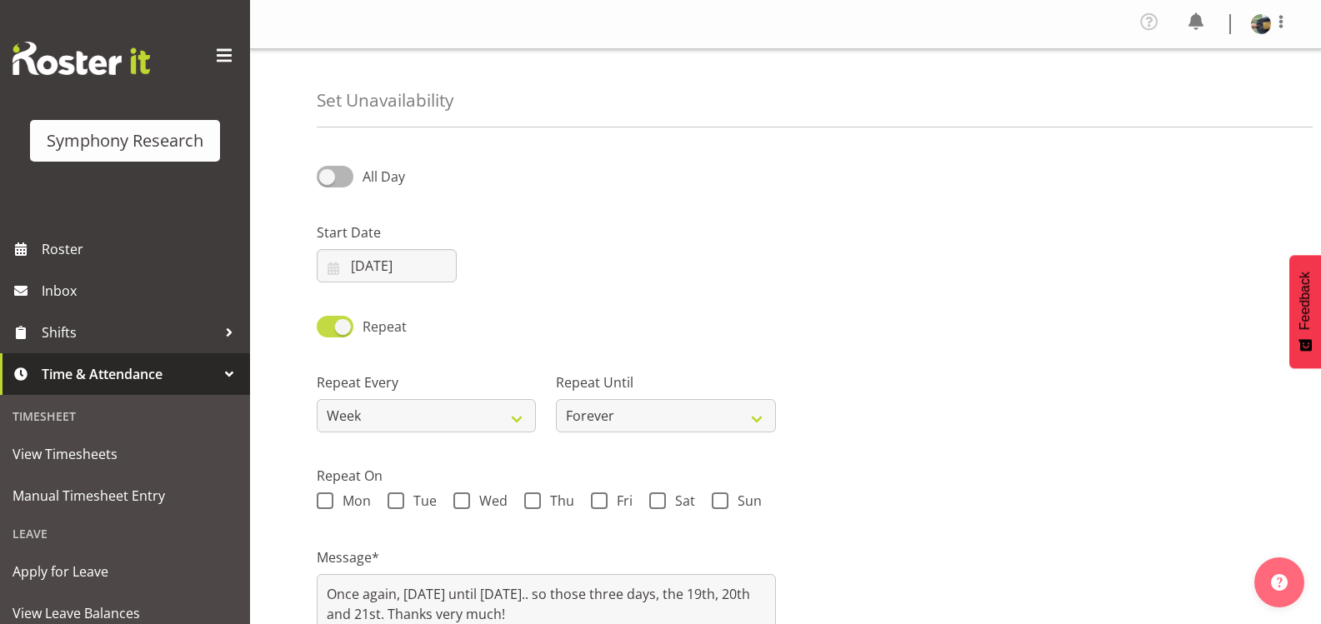
click at [340, 335] on span at bounding box center [335, 326] width 37 height 21
click at [328, 332] on input "Repeat" at bounding box center [322, 326] width 11 height 11
checkbox input "false"
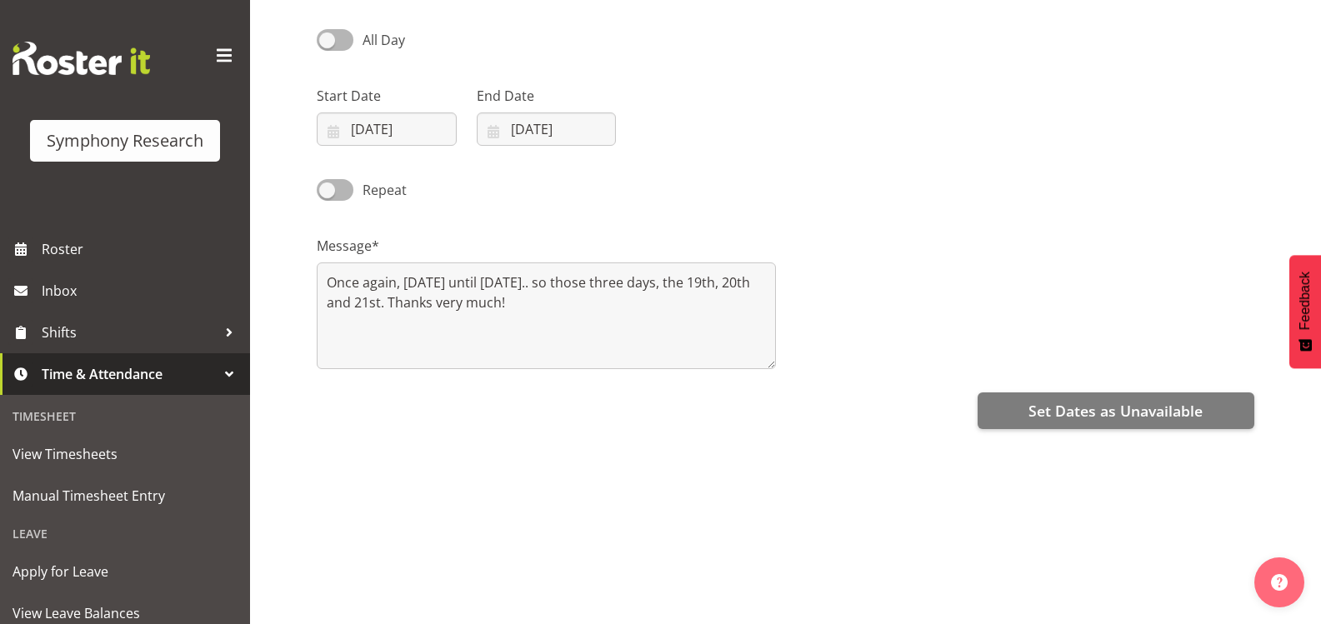
scroll to position [112, 0]
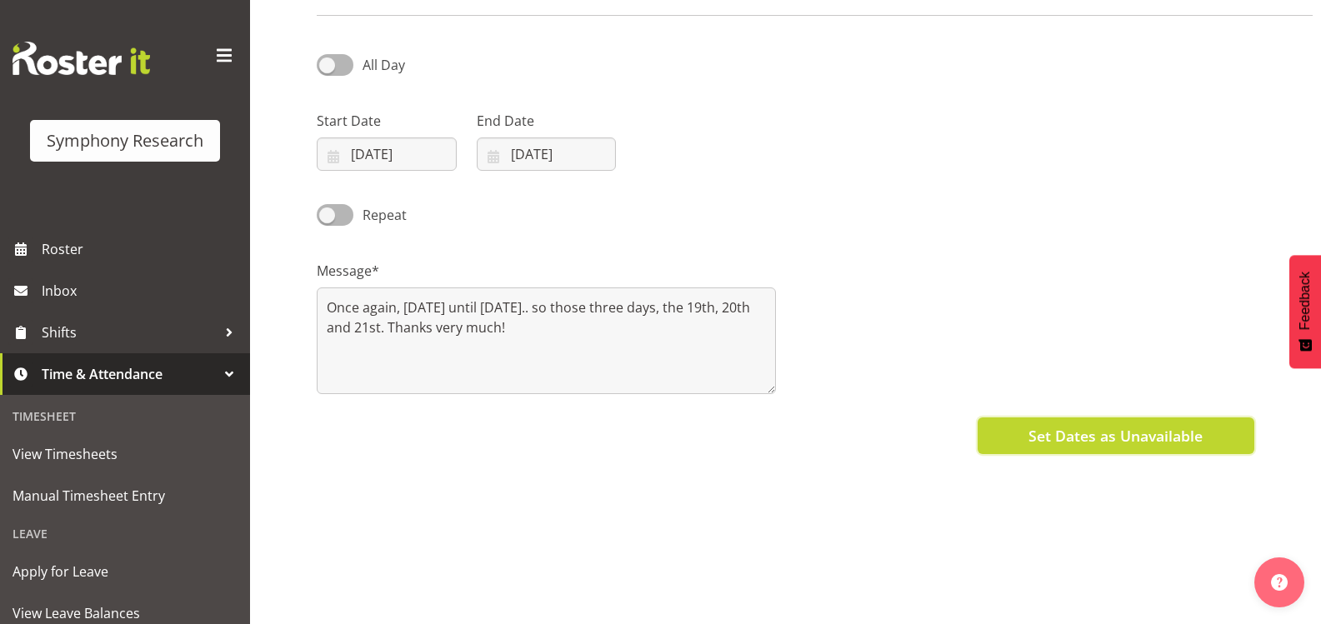
click at [1082, 440] on span "Set Dates as Unavailable" at bounding box center [1116, 436] width 174 height 22
